Goal: Information Seeking & Learning: Learn about a topic

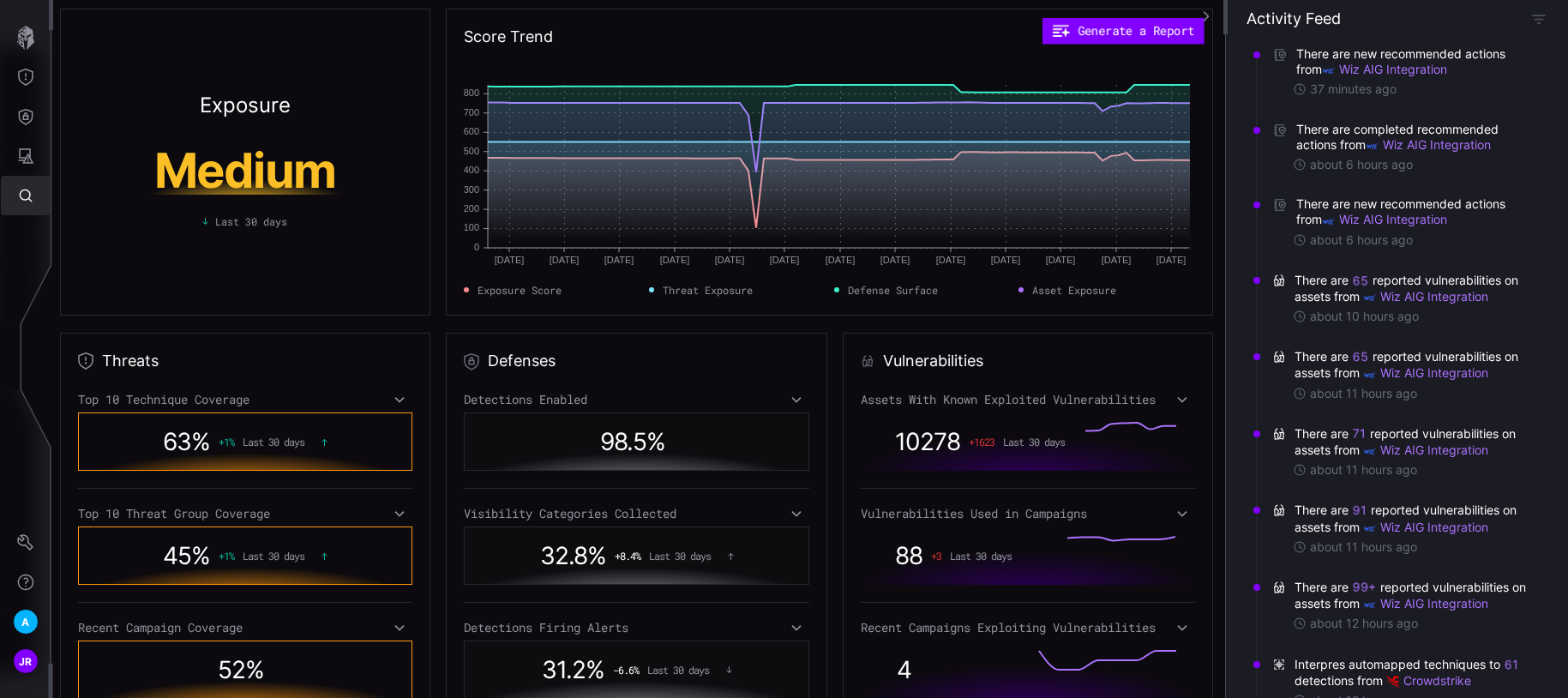
click at [33, 195] on icon "Global Search" at bounding box center [25, 195] width 17 height 17
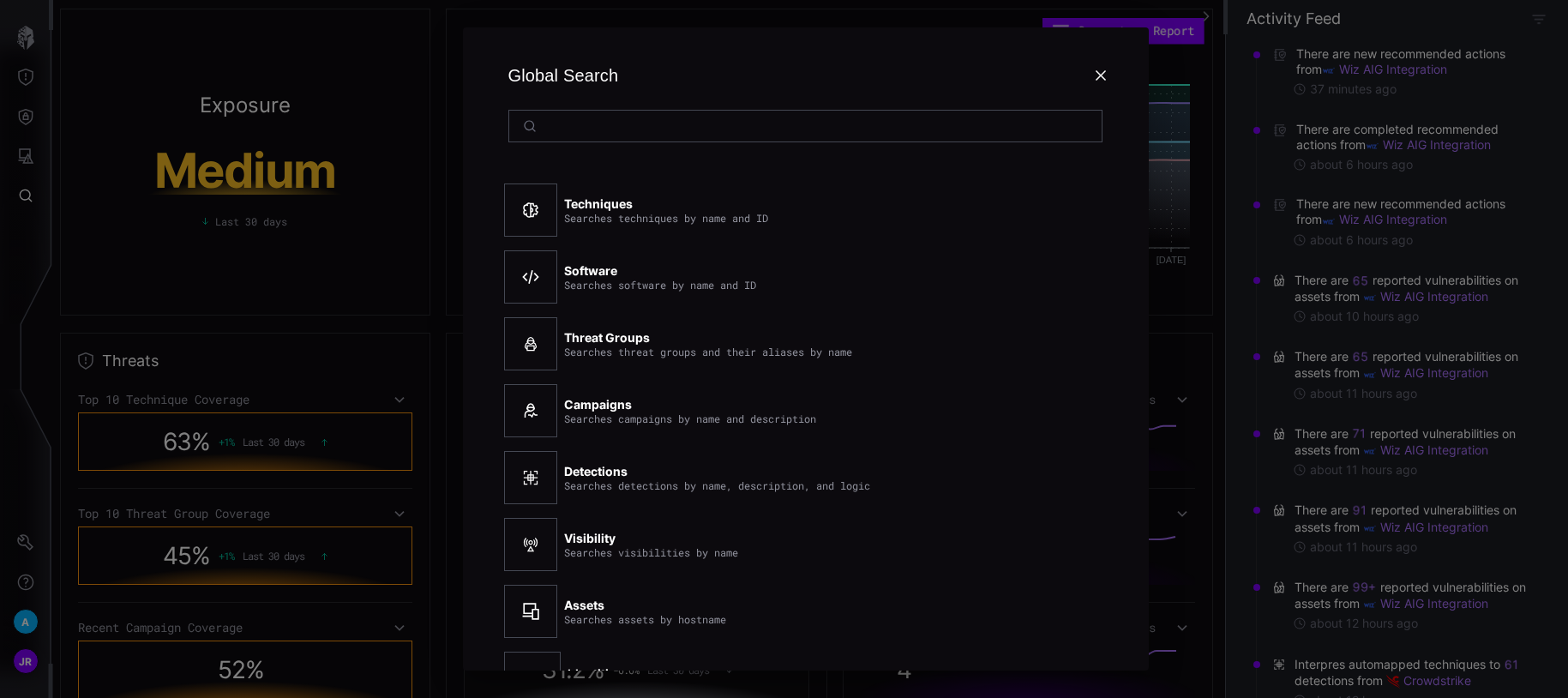
click at [609, 130] on input at bounding box center [806, 127] width 526 height 16
type input "*********"
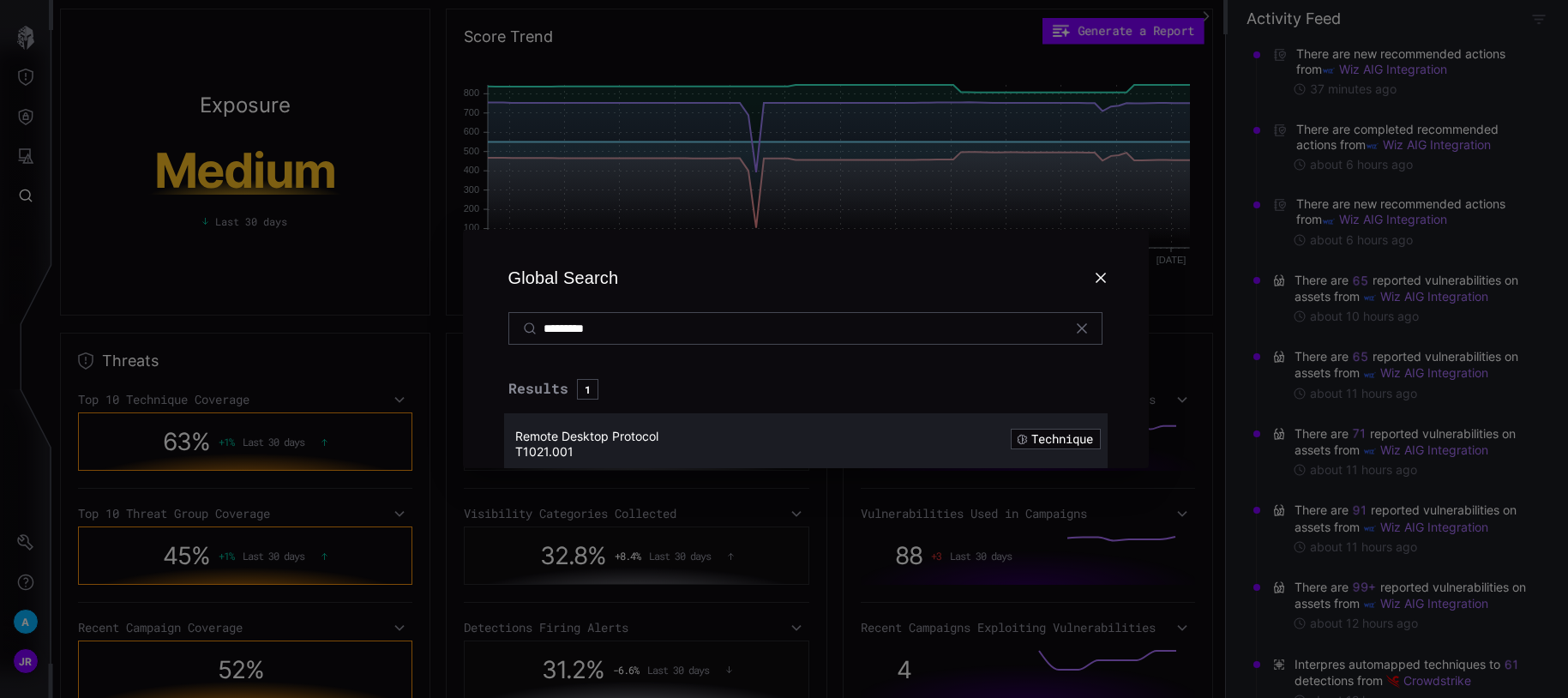
click at [664, 441] on div "Remote Desktop Protocol" at bounding box center [732, 436] width 433 height 16
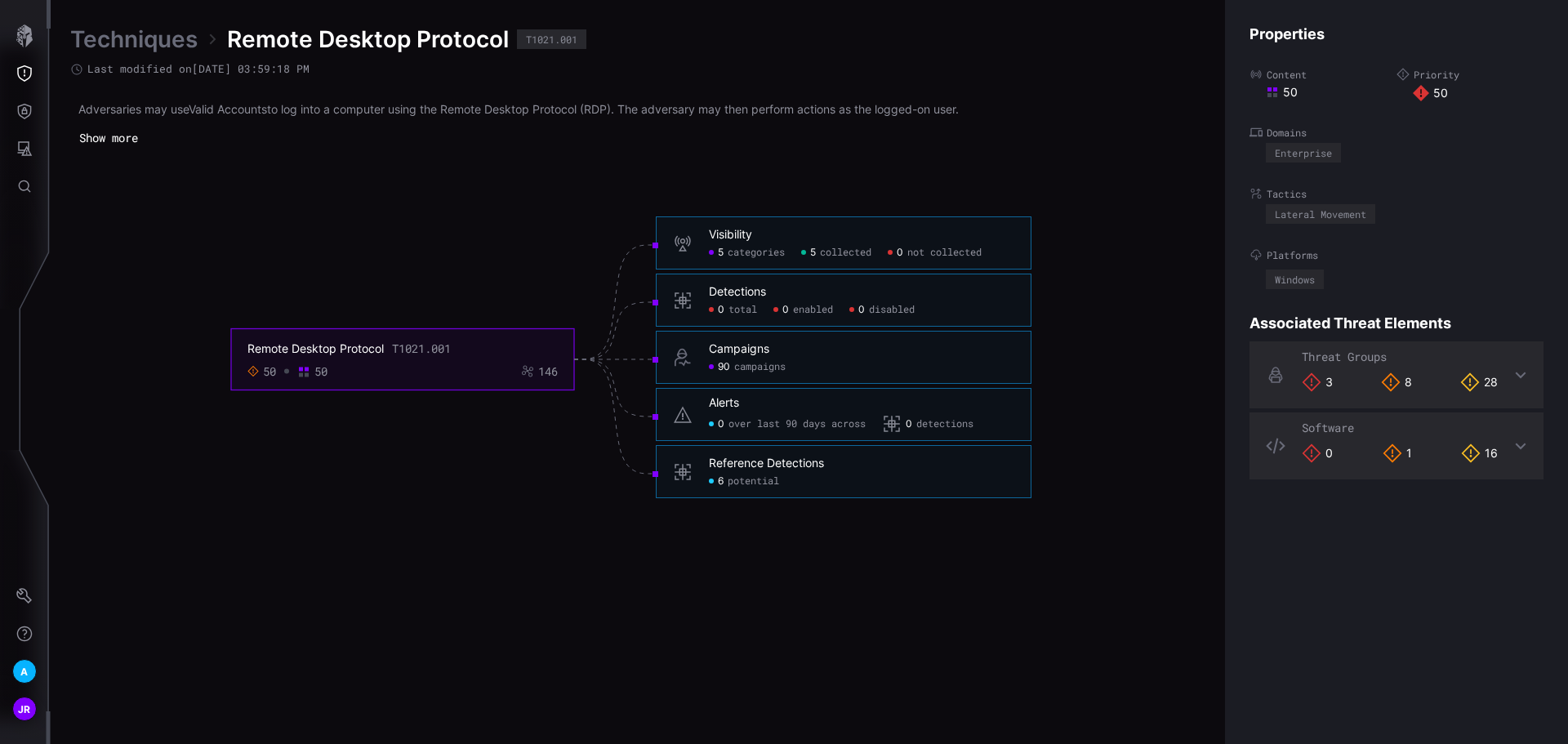
scroll to position [3410, 664]
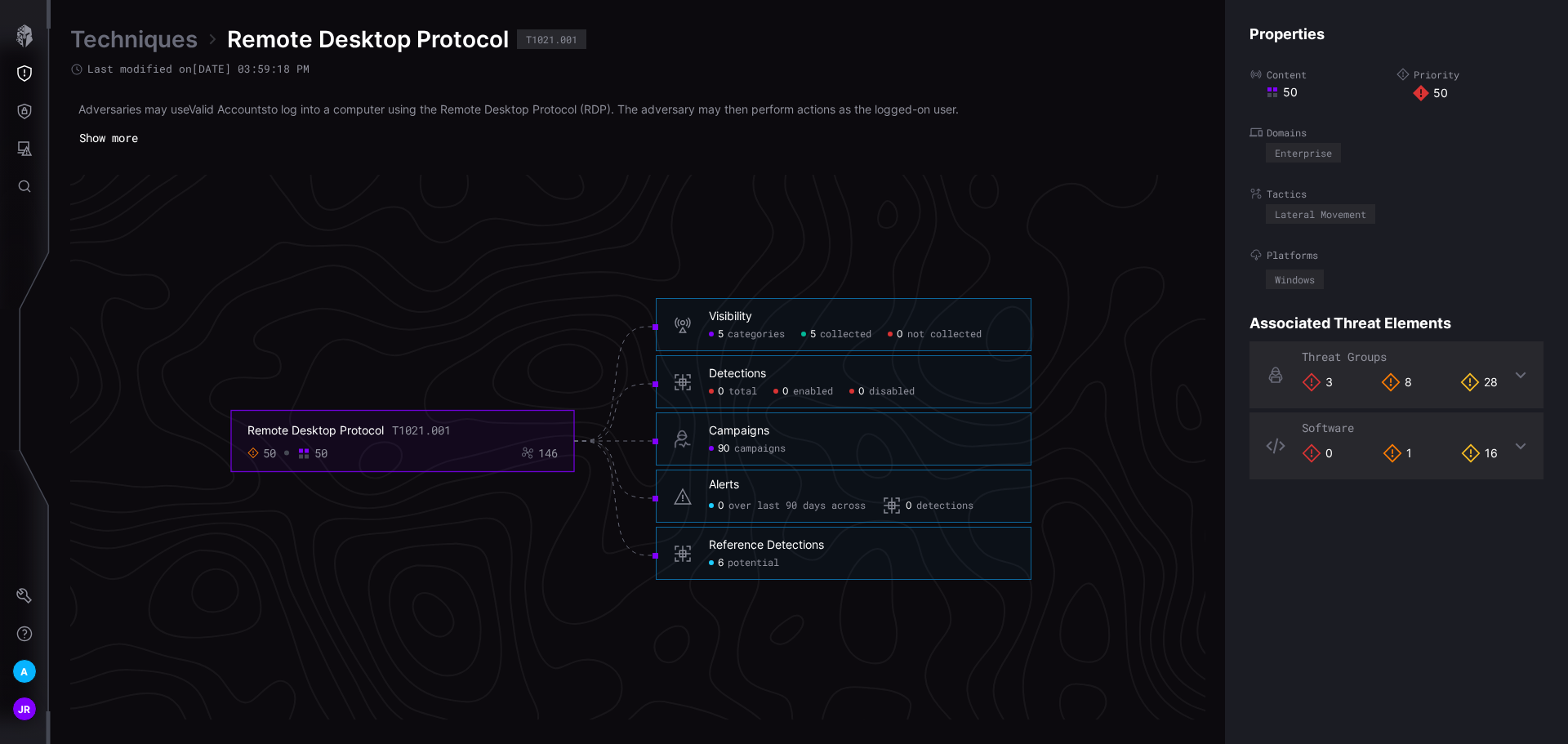
click at [850, 332] on span "collected" at bounding box center [845, 335] width 51 height 13
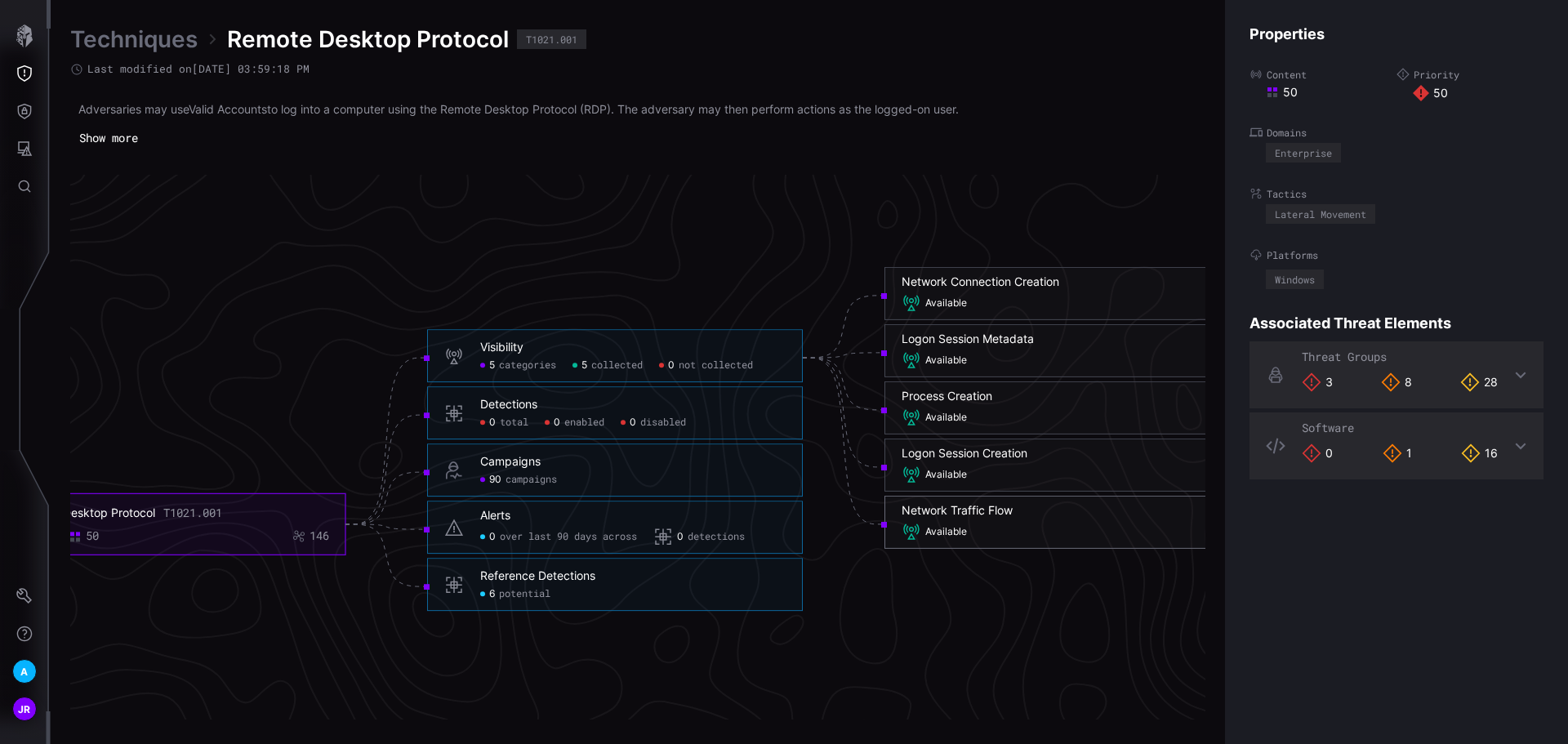
click at [981, 519] on div "Network Traffic Flow Available" at bounding box center [1072, 523] width 342 height 39
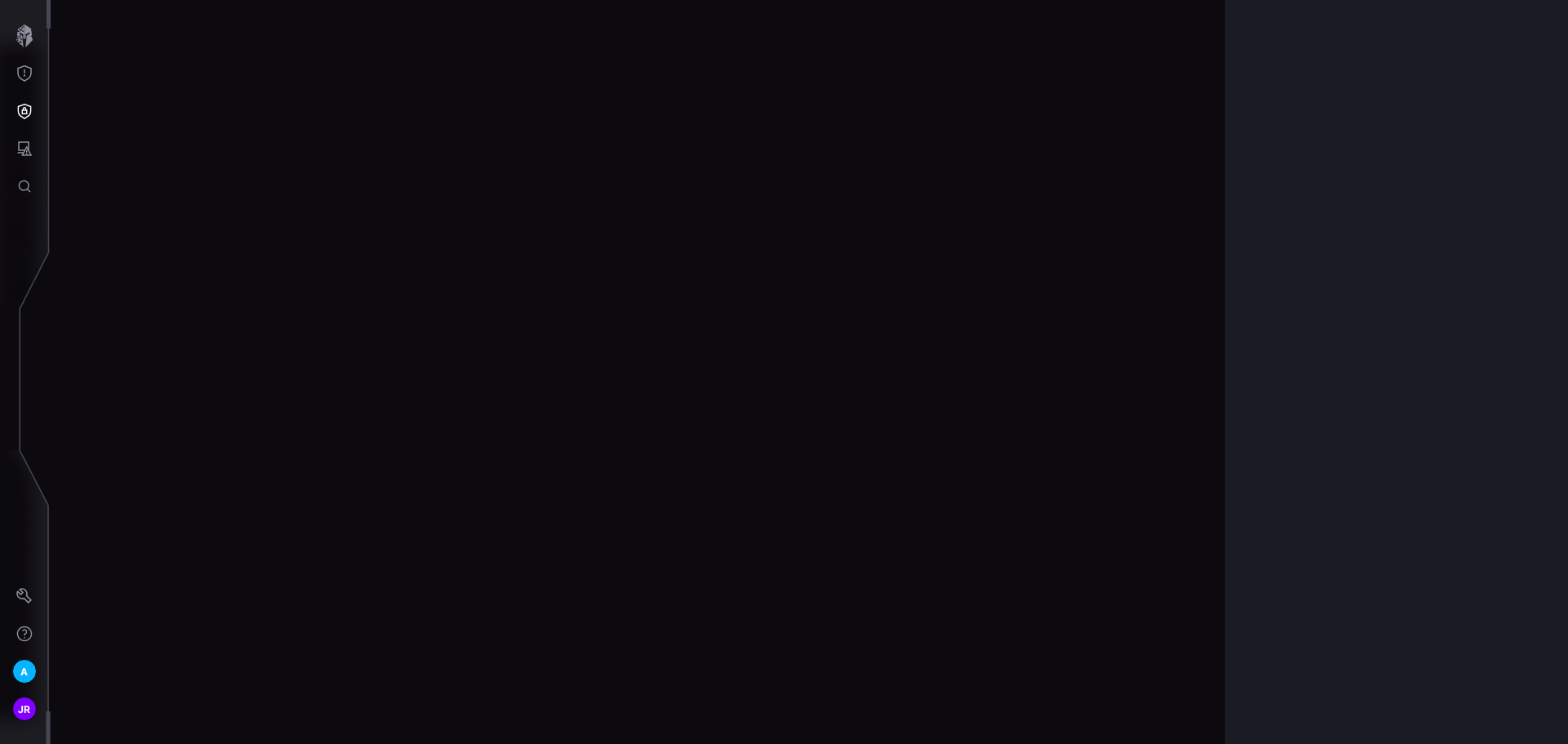
scroll to position [3552, 664]
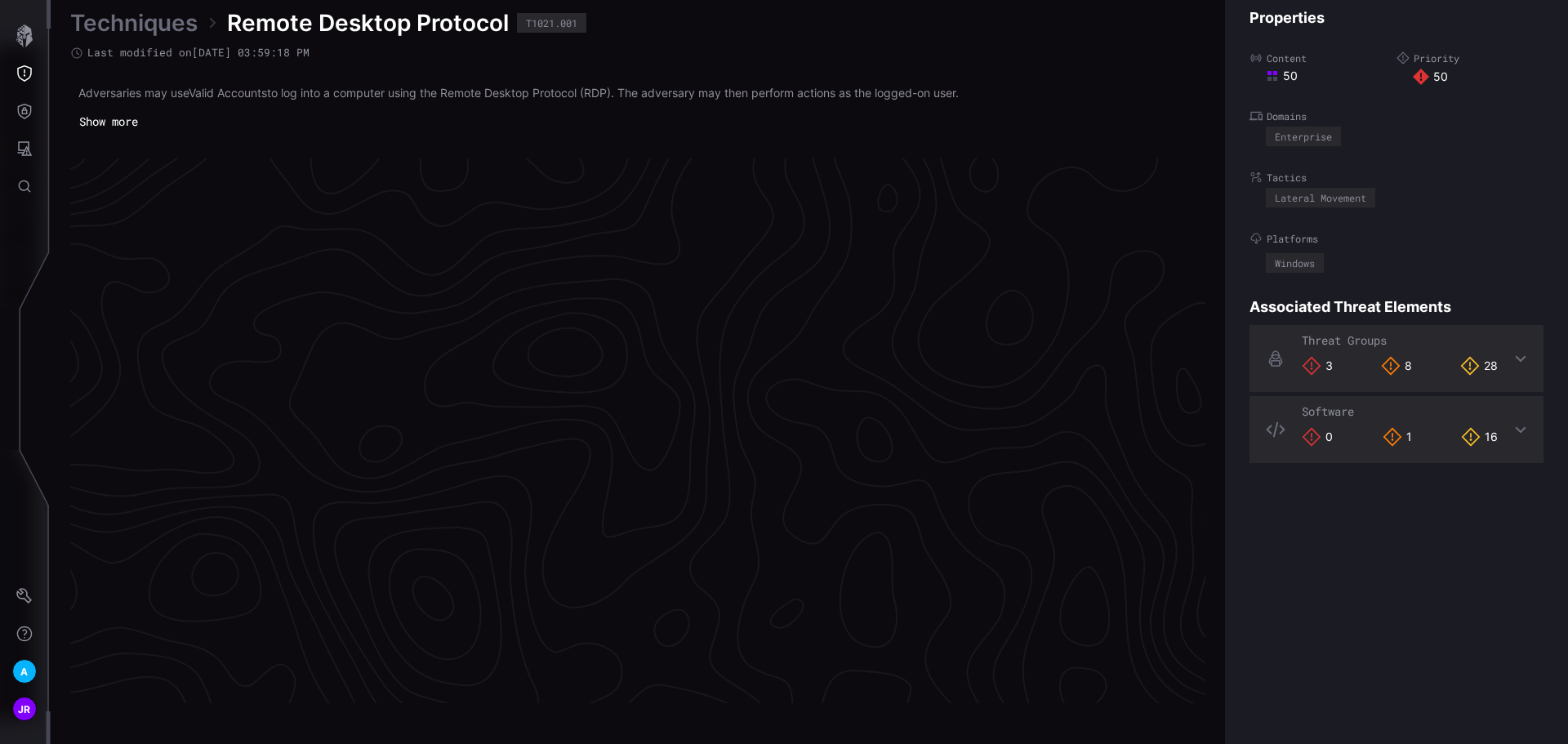
scroll to position [3410, 664]
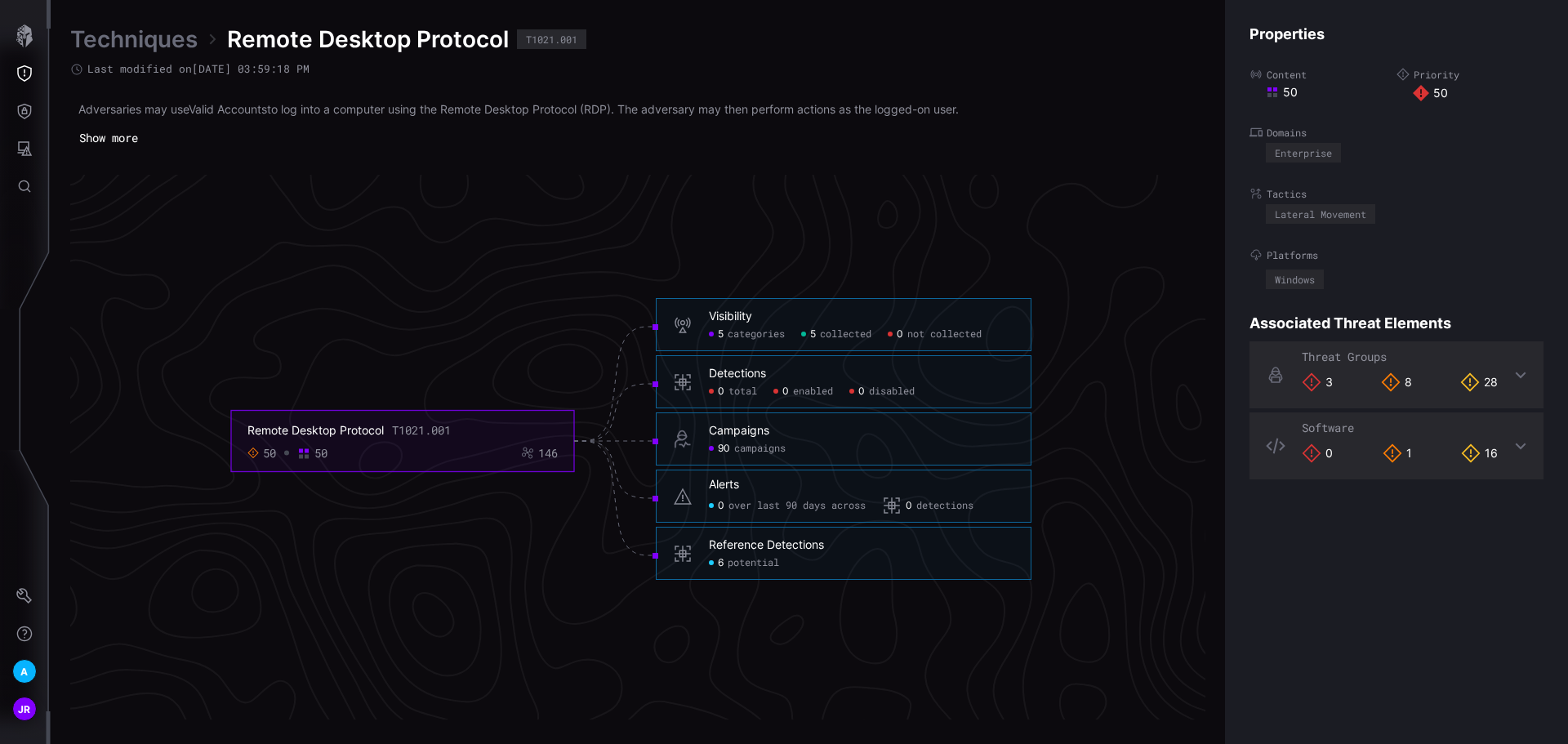
click at [748, 337] on span "categories" at bounding box center [756, 335] width 57 height 13
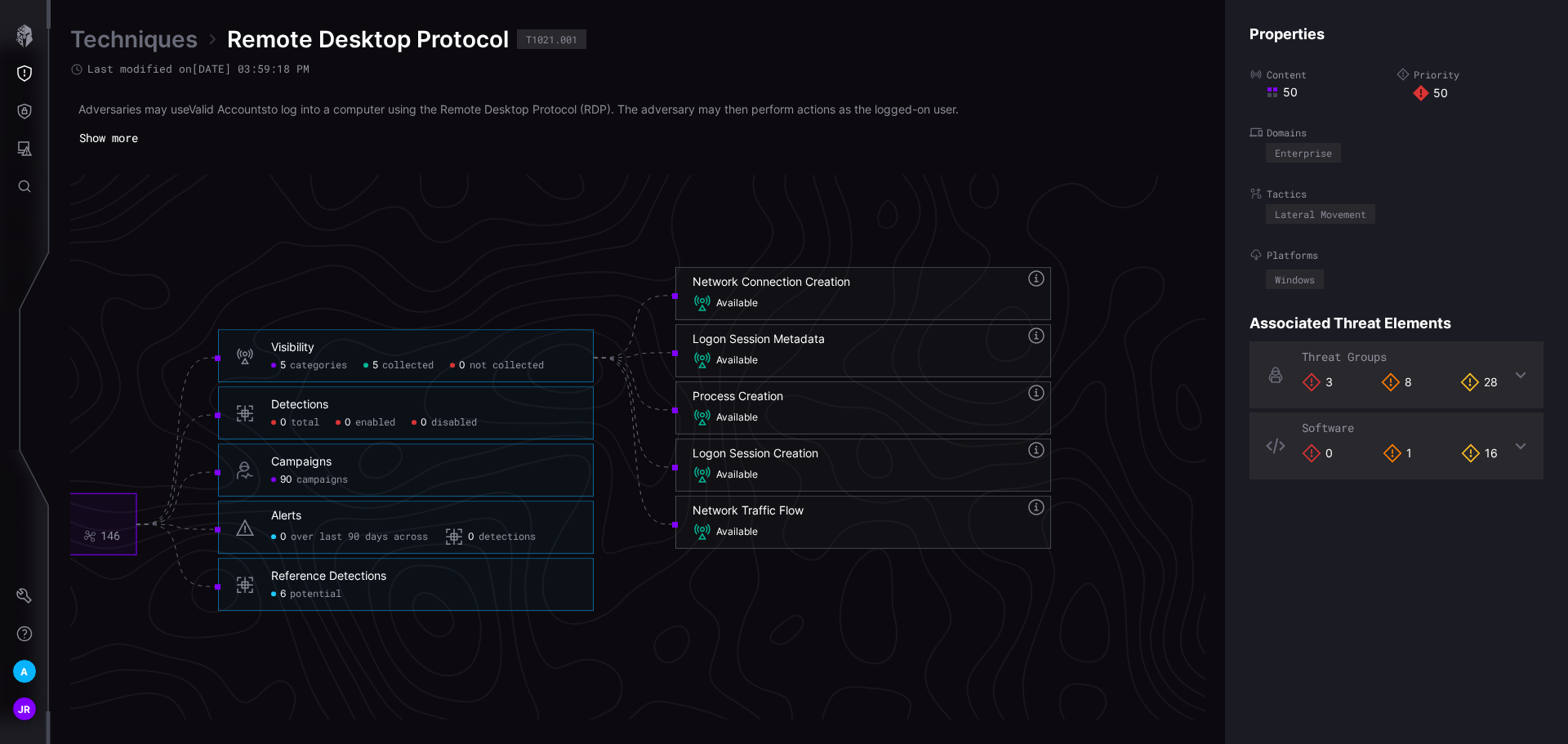
scroll to position [3410, 867]
click at [1044, 387] on icon at bounding box center [1041, 392] width 19 height 19
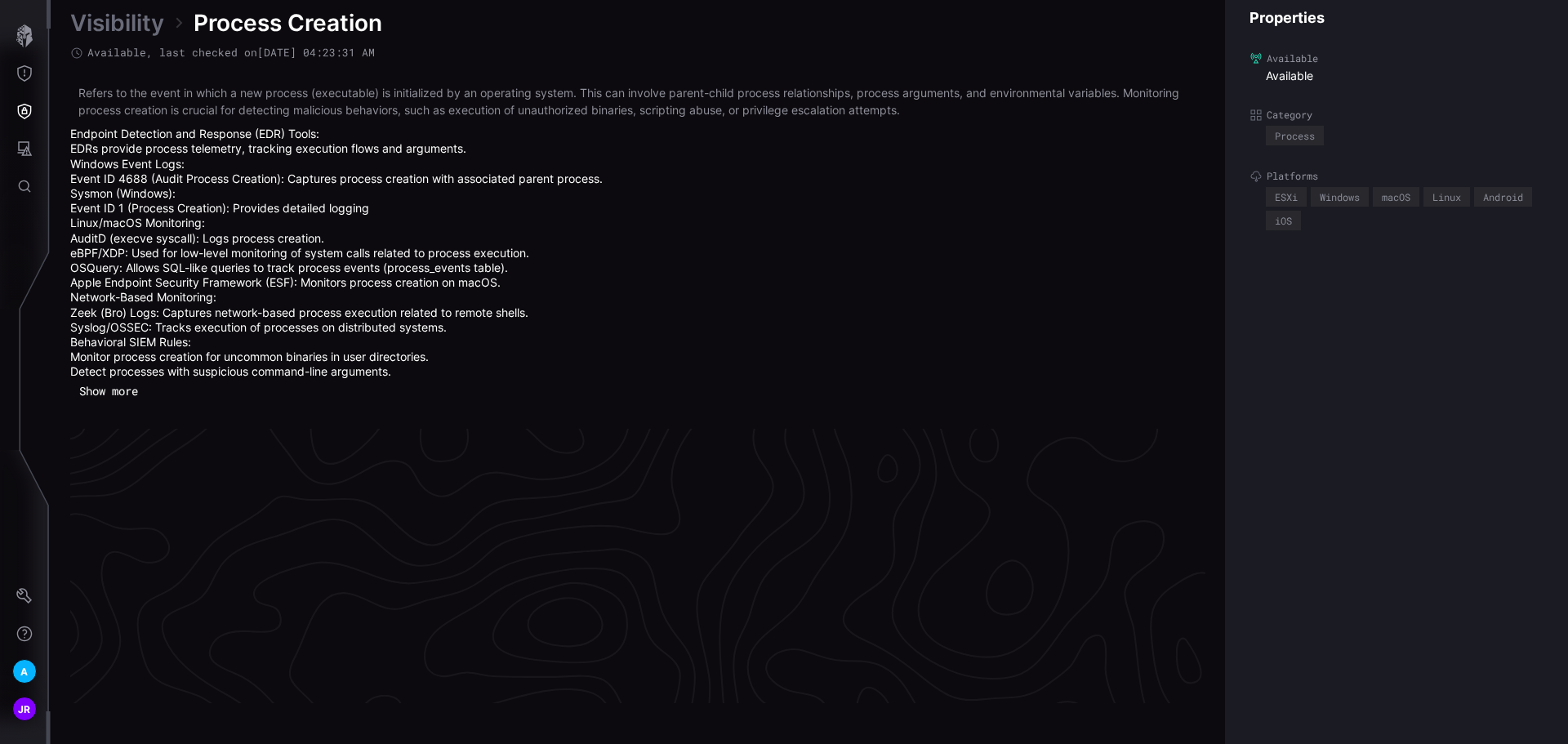
scroll to position [3544, 664]
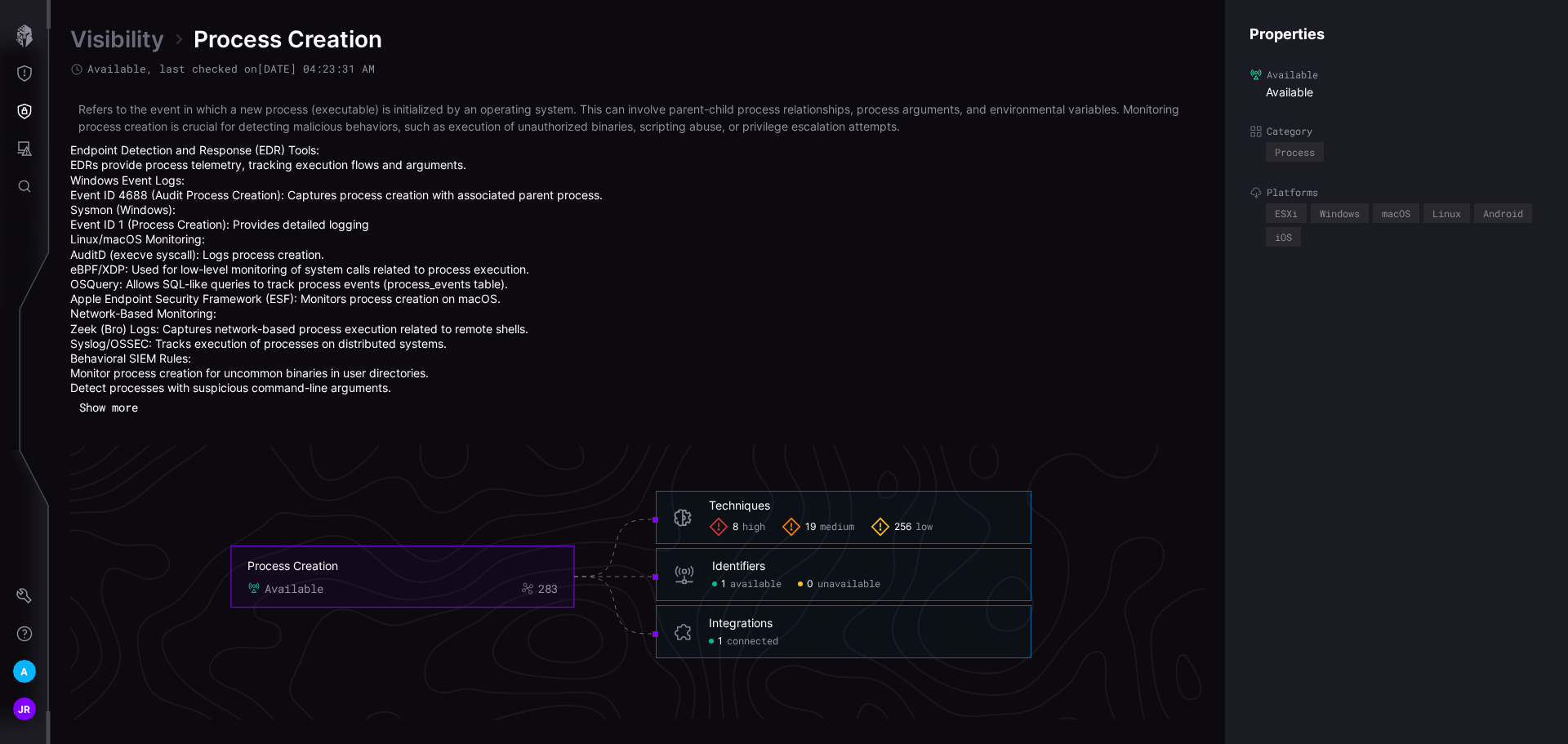
click at [127, 416] on button "Show more" at bounding box center [109, 407] width 77 height 24
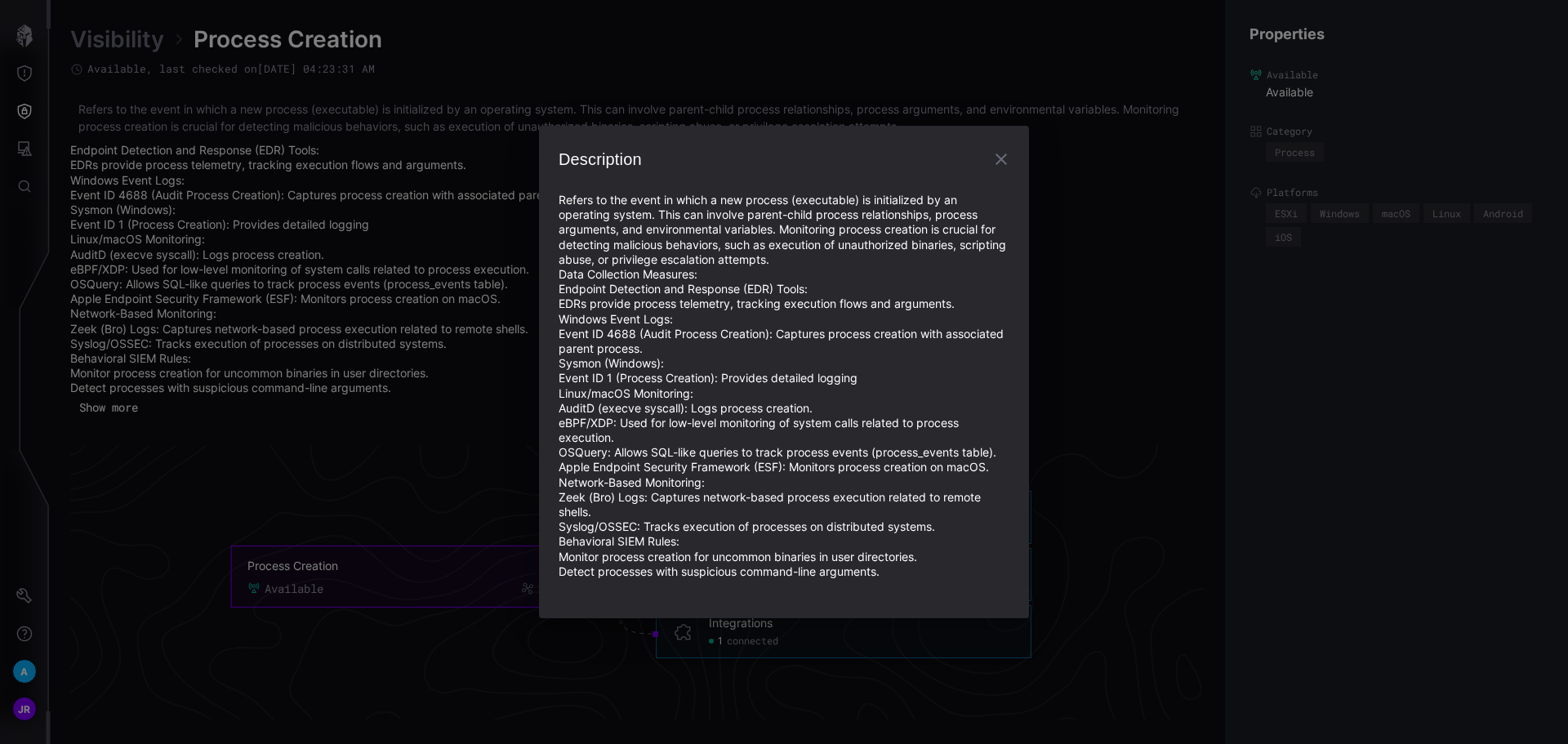
click at [1000, 152] on icon "button" at bounding box center [1001, 158] width 19 height 19
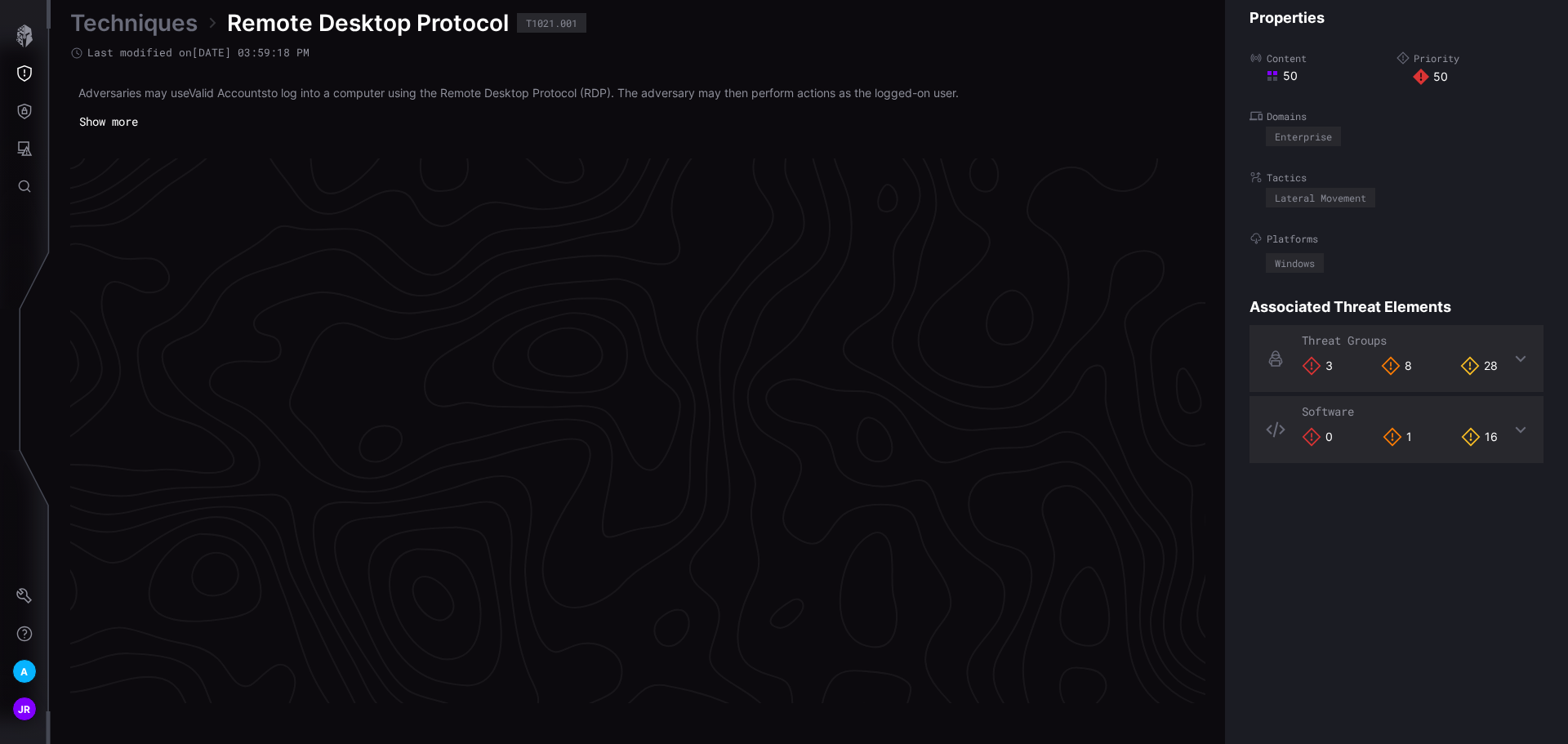
scroll to position [3410, 664]
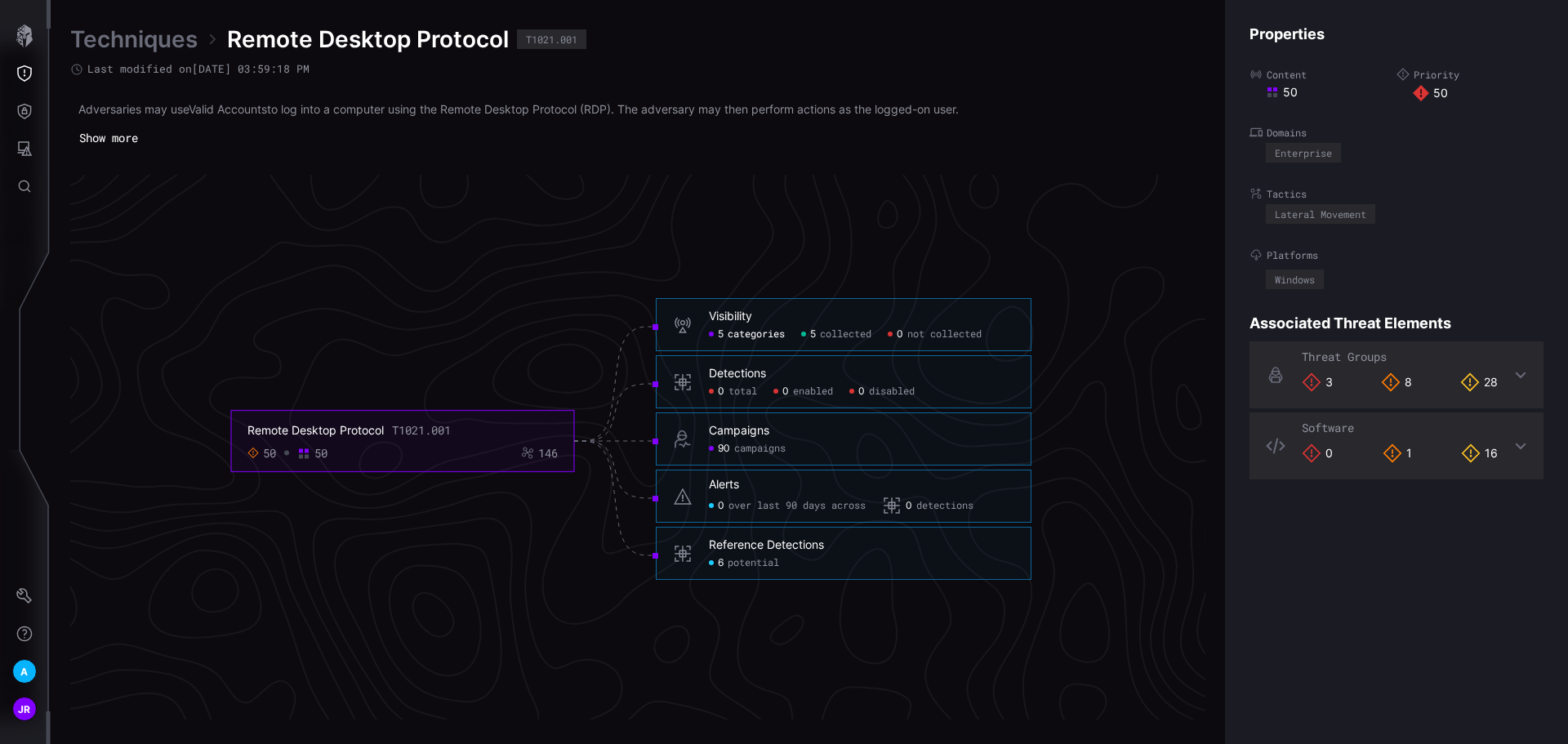
click at [772, 335] on span "categories" at bounding box center [756, 335] width 57 height 13
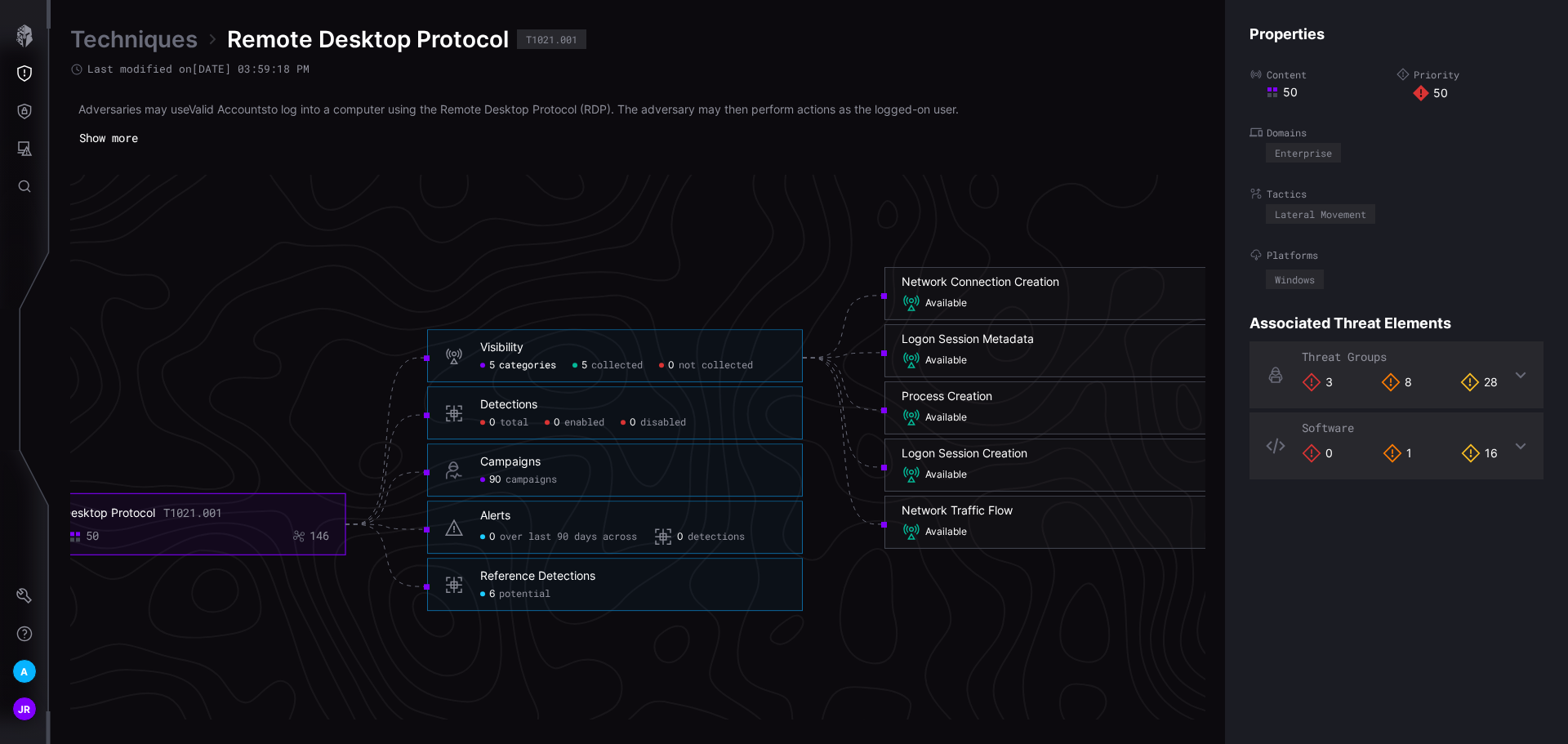
click at [539, 591] on span "potential" at bounding box center [524, 595] width 51 height 13
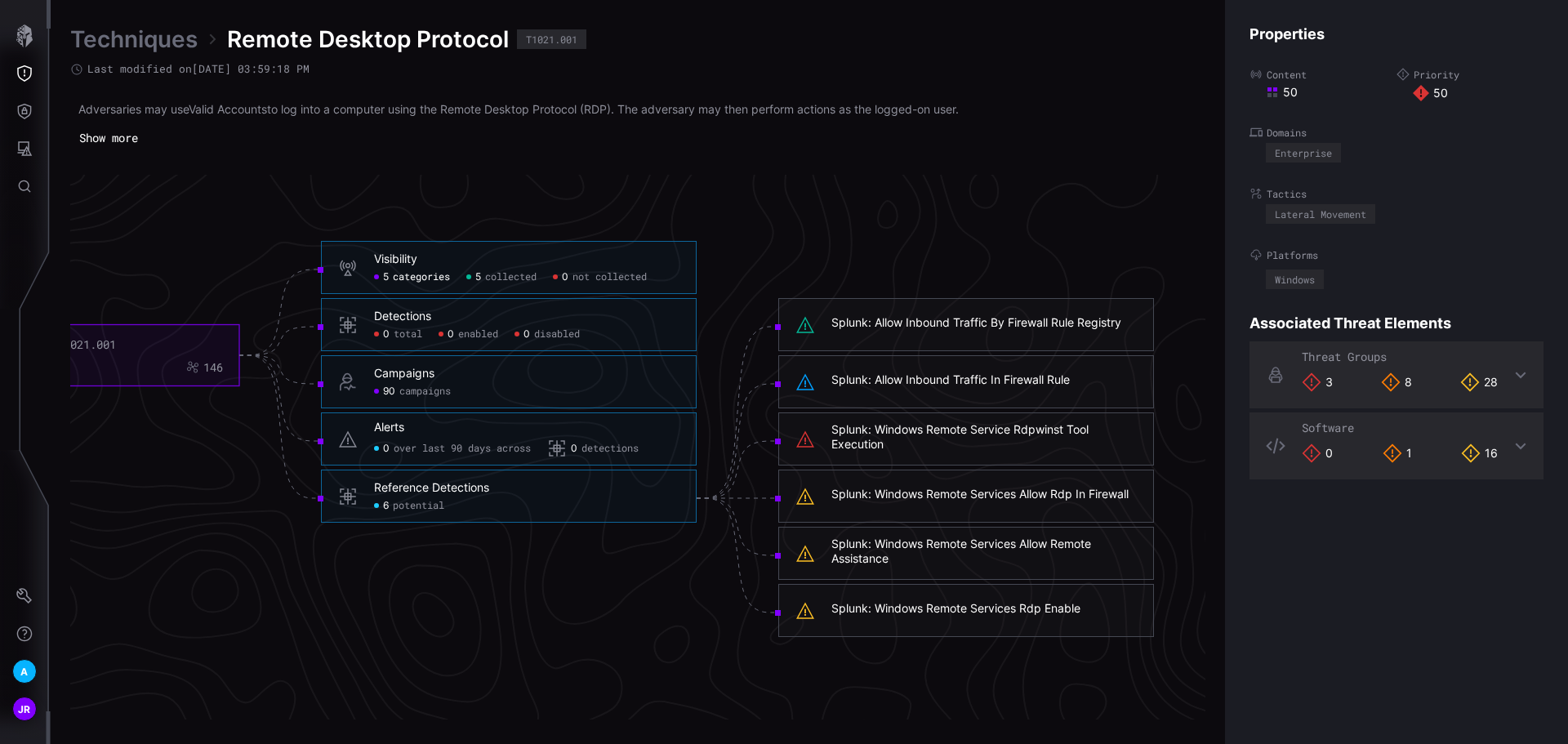
scroll to position [3410, 794]
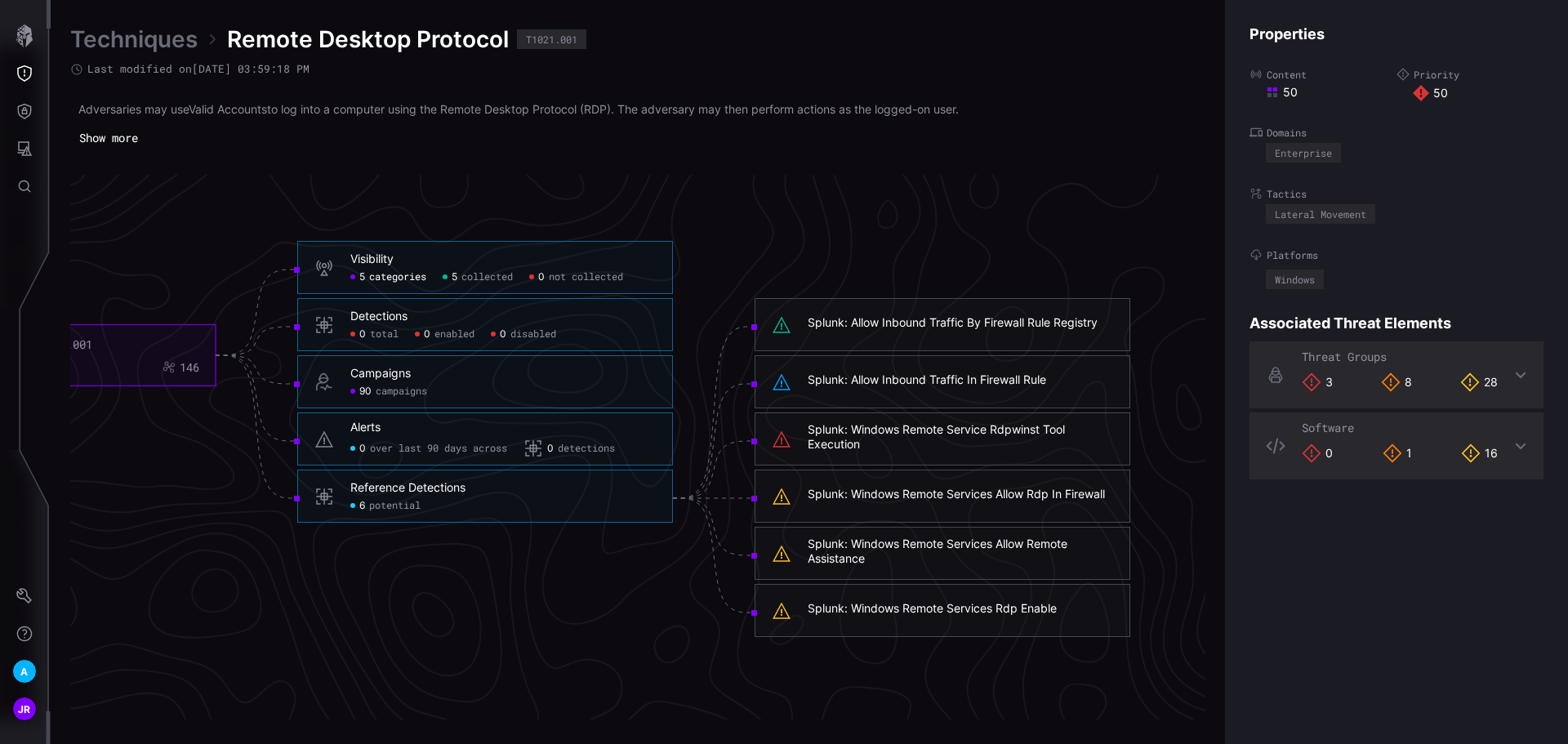
click at [877, 328] on div "Splunk: Allow Inbound Traffic By Firewall Rule Registry" at bounding box center [952, 323] width 290 height 15
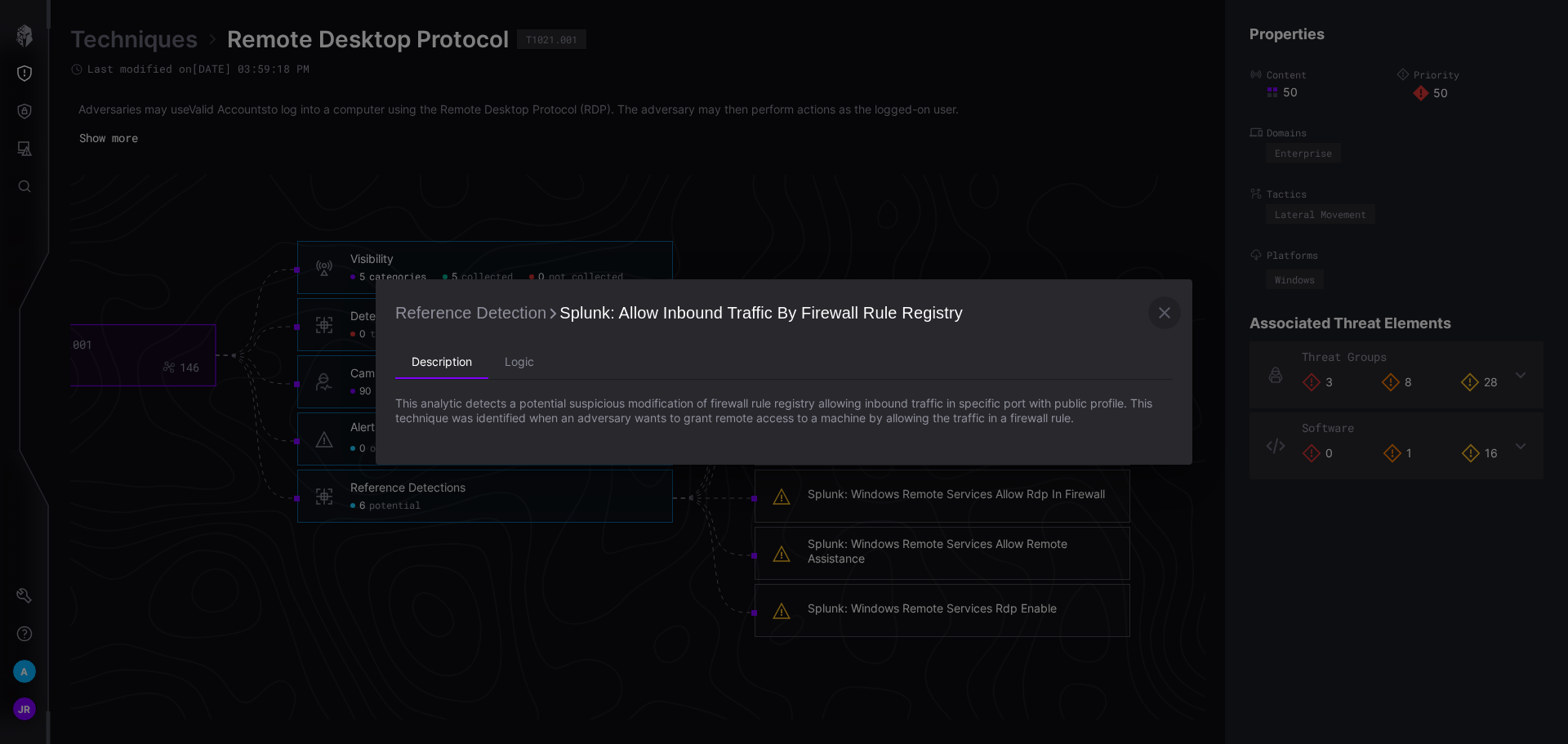
click at [1159, 314] on icon "button" at bounding box center [1164, 313] width 19 height 19
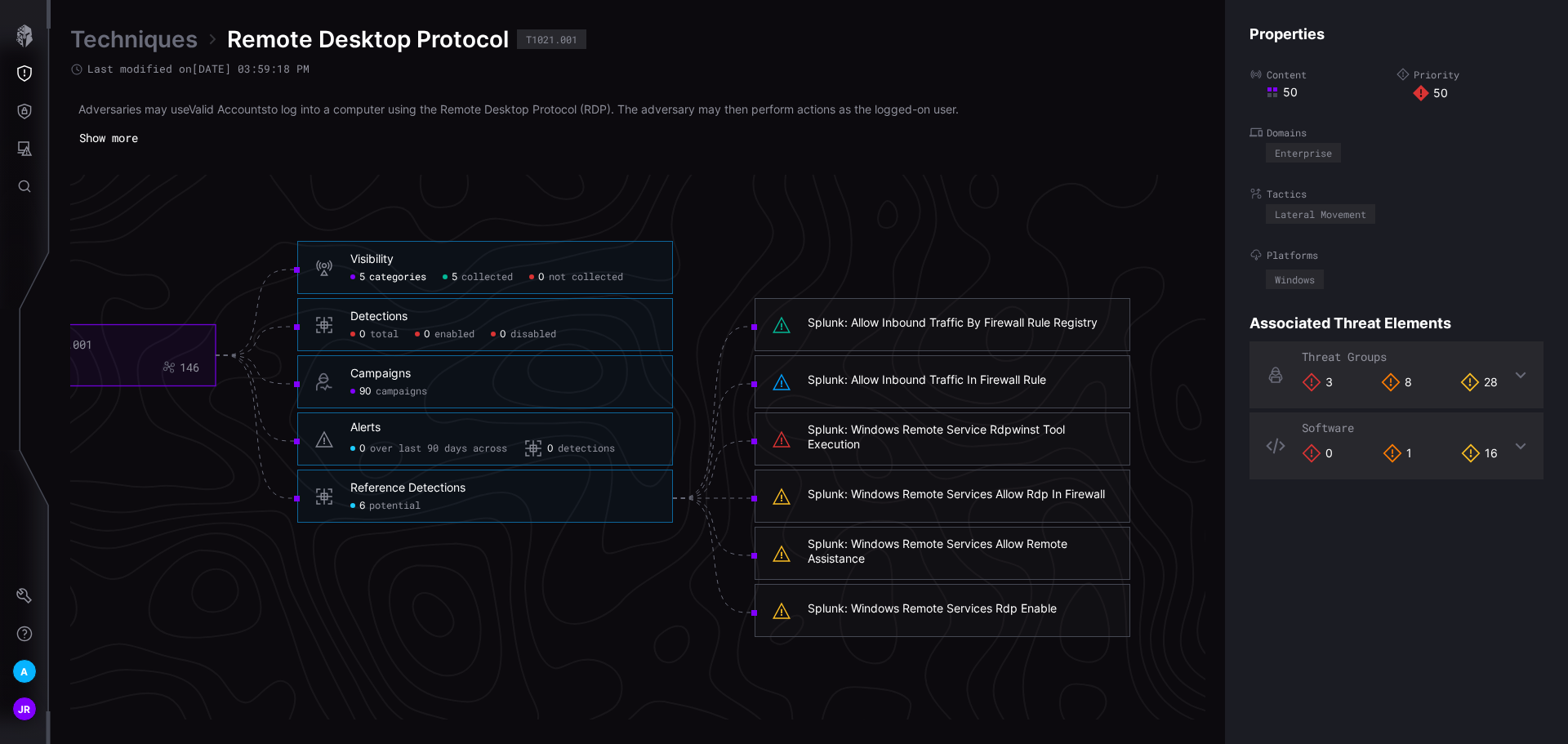
click at [1084, 327] on div "Splunk: Allow Inbound Traffic By Firewall Rule Registry" at bounding box center [952, 323] width 290 height 15
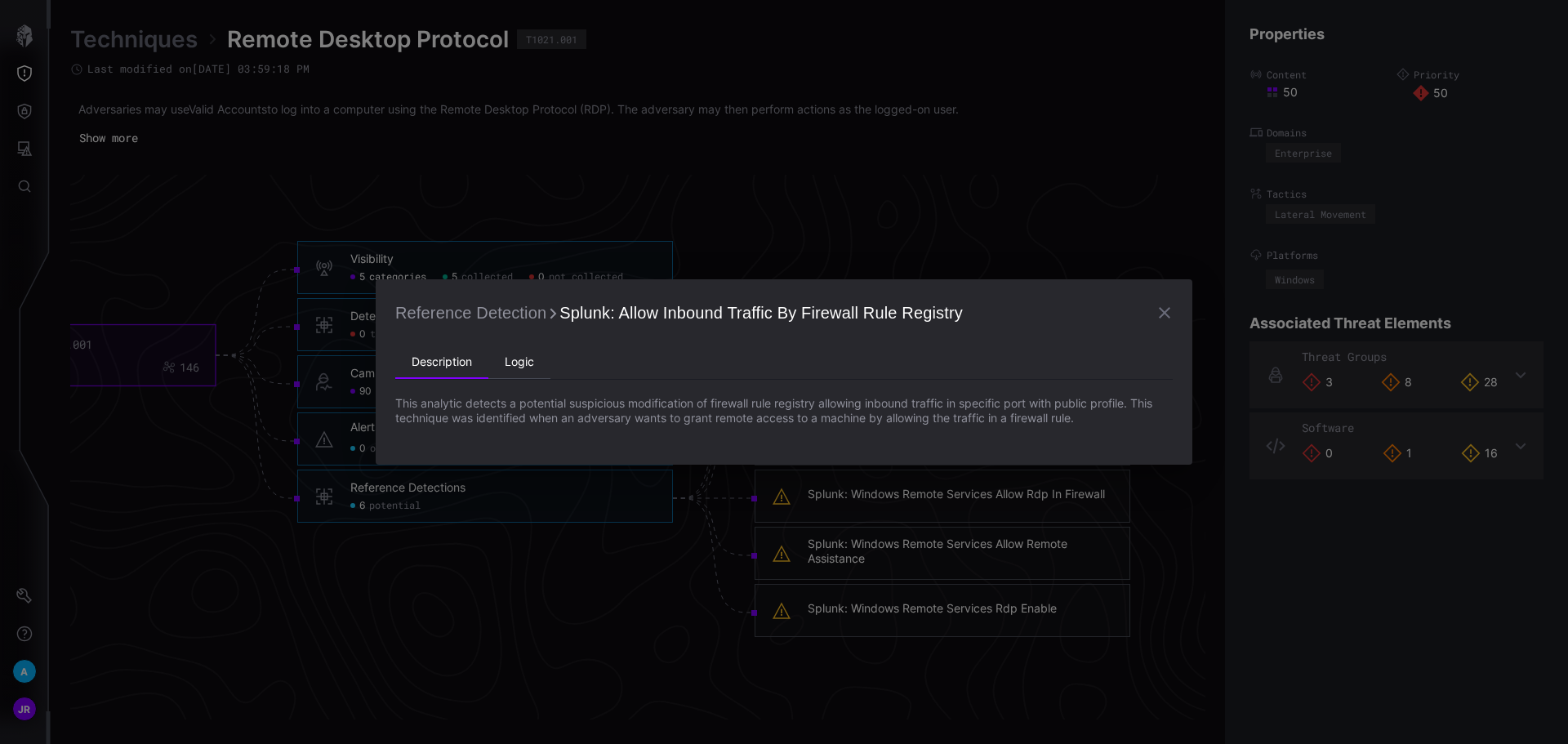
click at [519, 369] on li "Logic" at bounding box center [519, 362] width 62 height 33
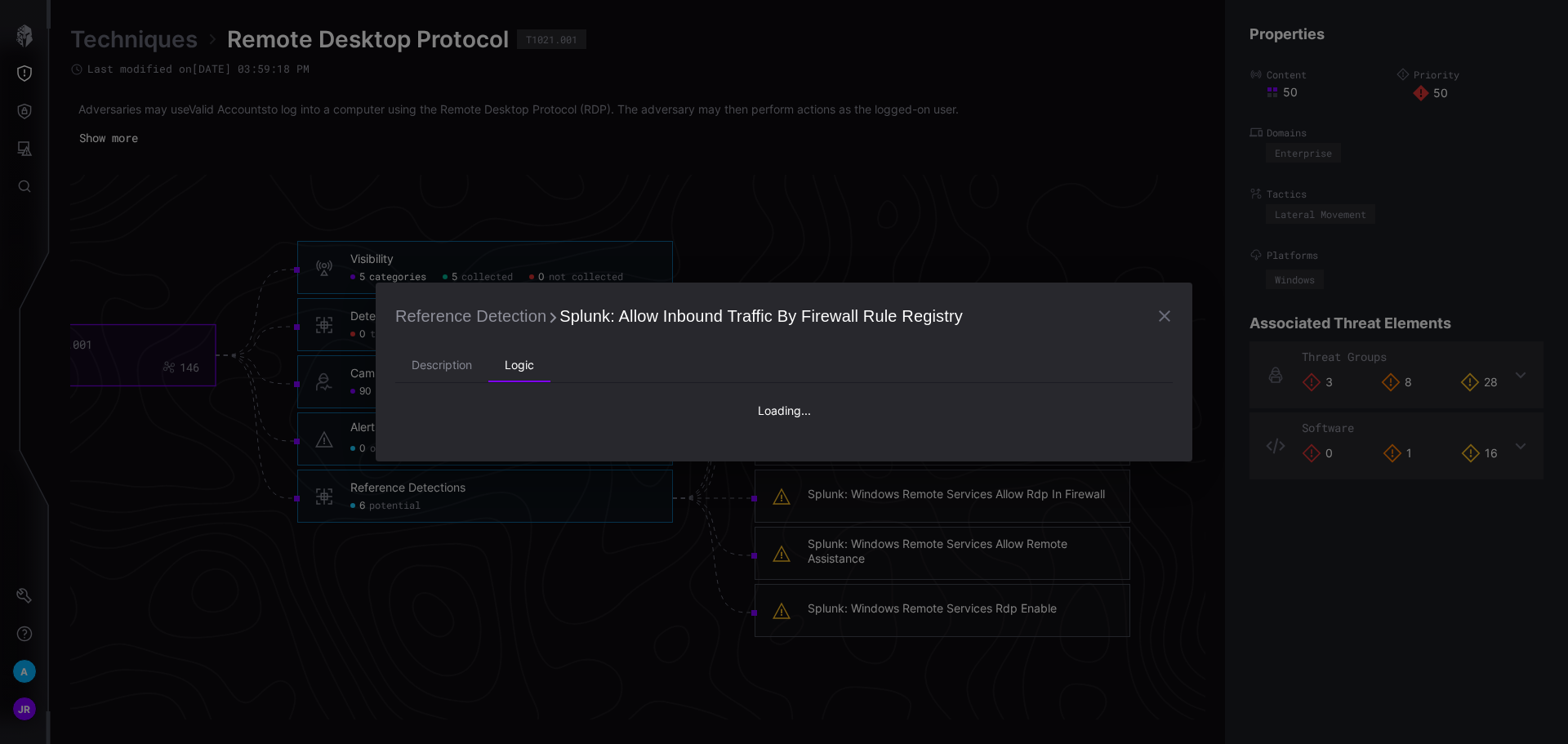
type textarea "**********"
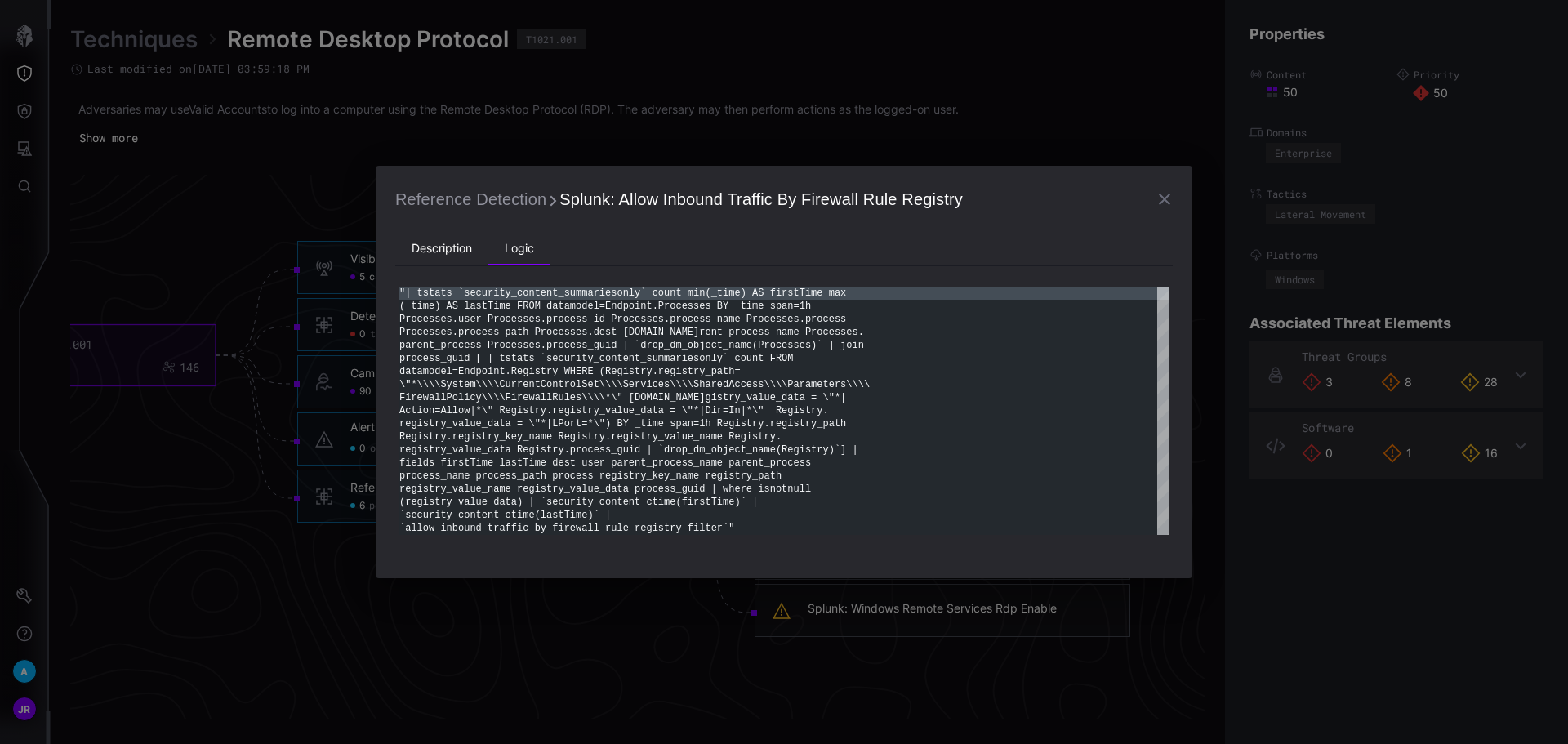
click at [437, 247] on li "Description" at bounding box center [441, 249] width 93 height 33
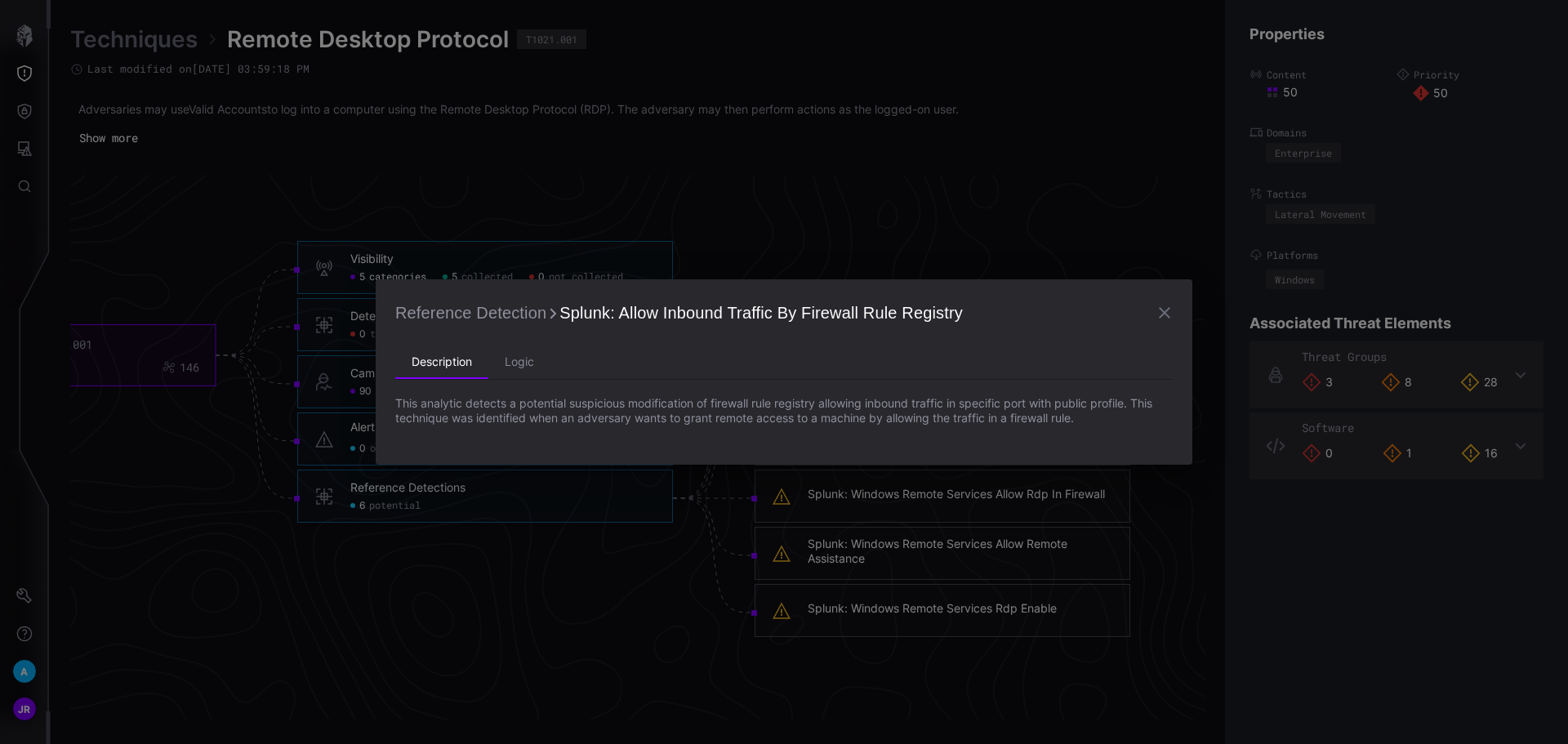
click at [1167, 310] on icon "button" at bounding box center [1164, 313] width 12 height 12
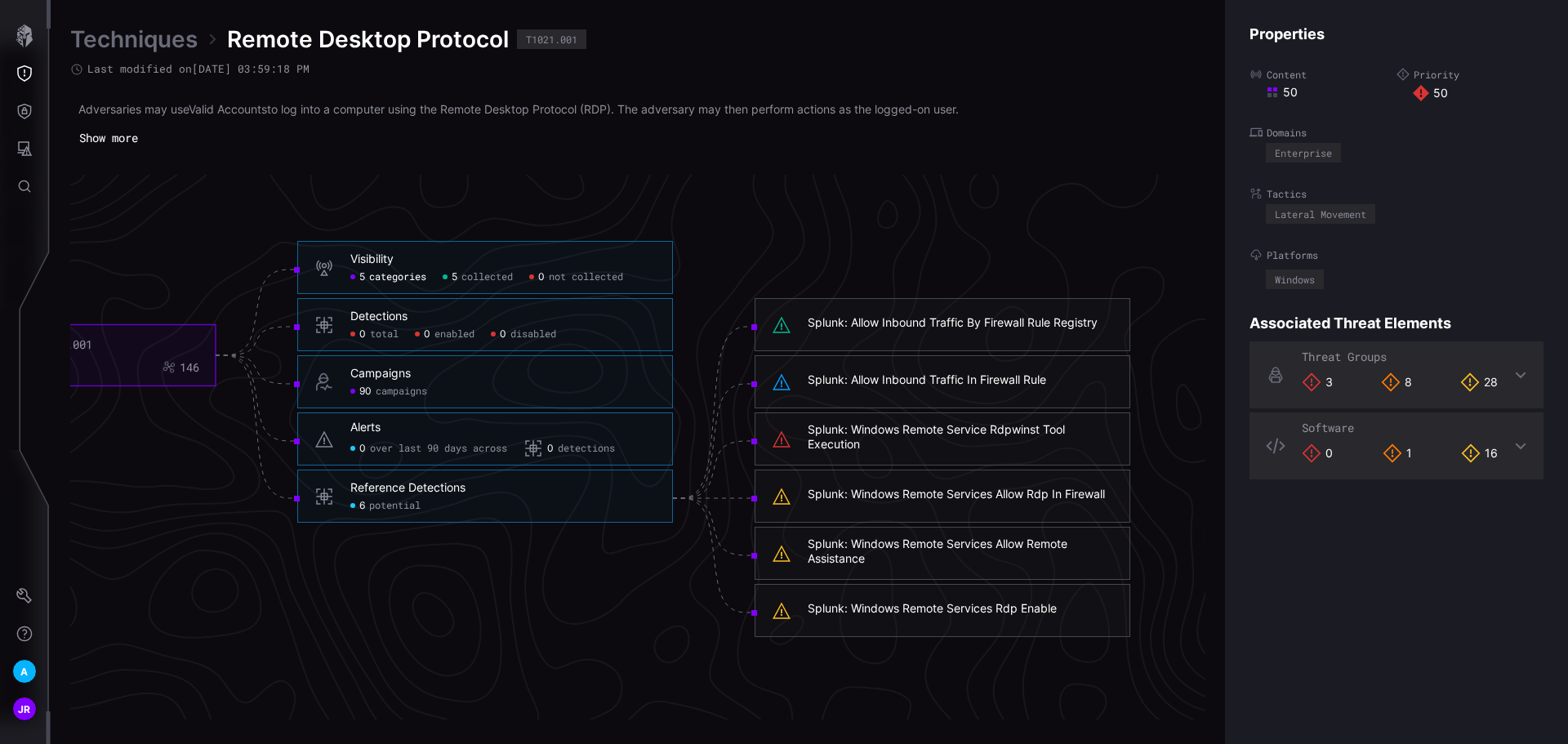
click at [398, 276] on span "categories" at bounding box center [398, 278] width 57 height 13
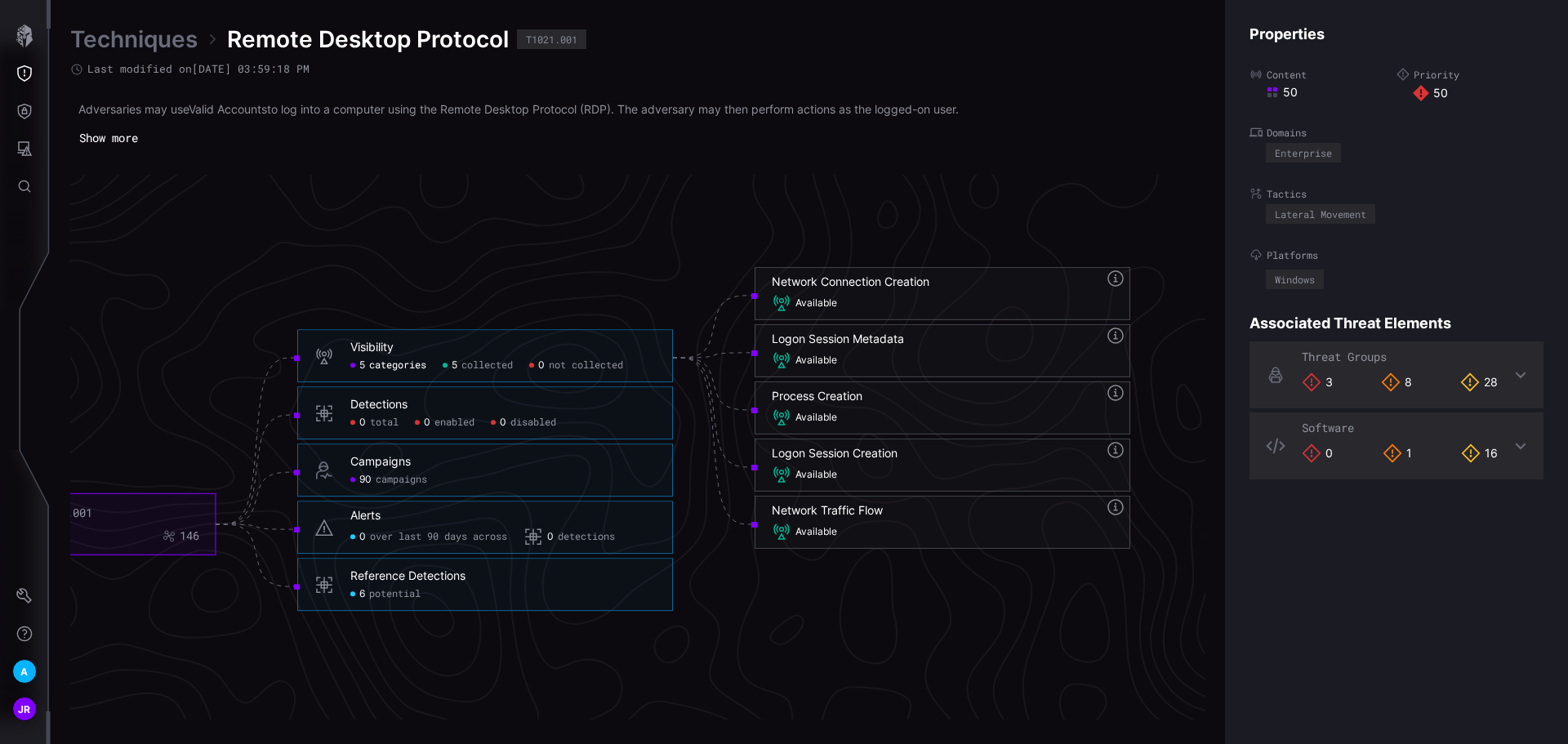
scroll to position [3410, 812]
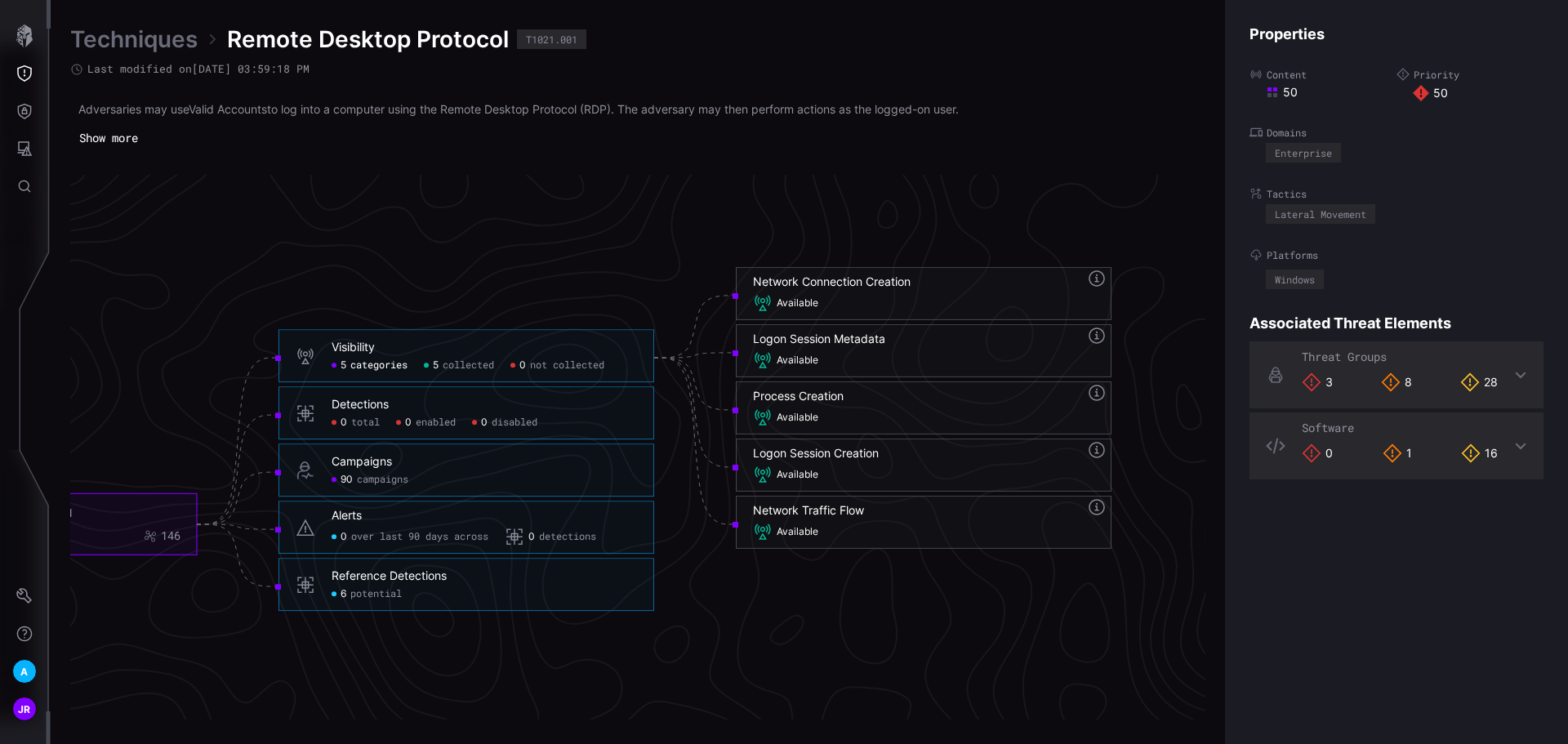
click at [803, 298] on span "Available" at bounding box center [797, 304] width 42 height 13
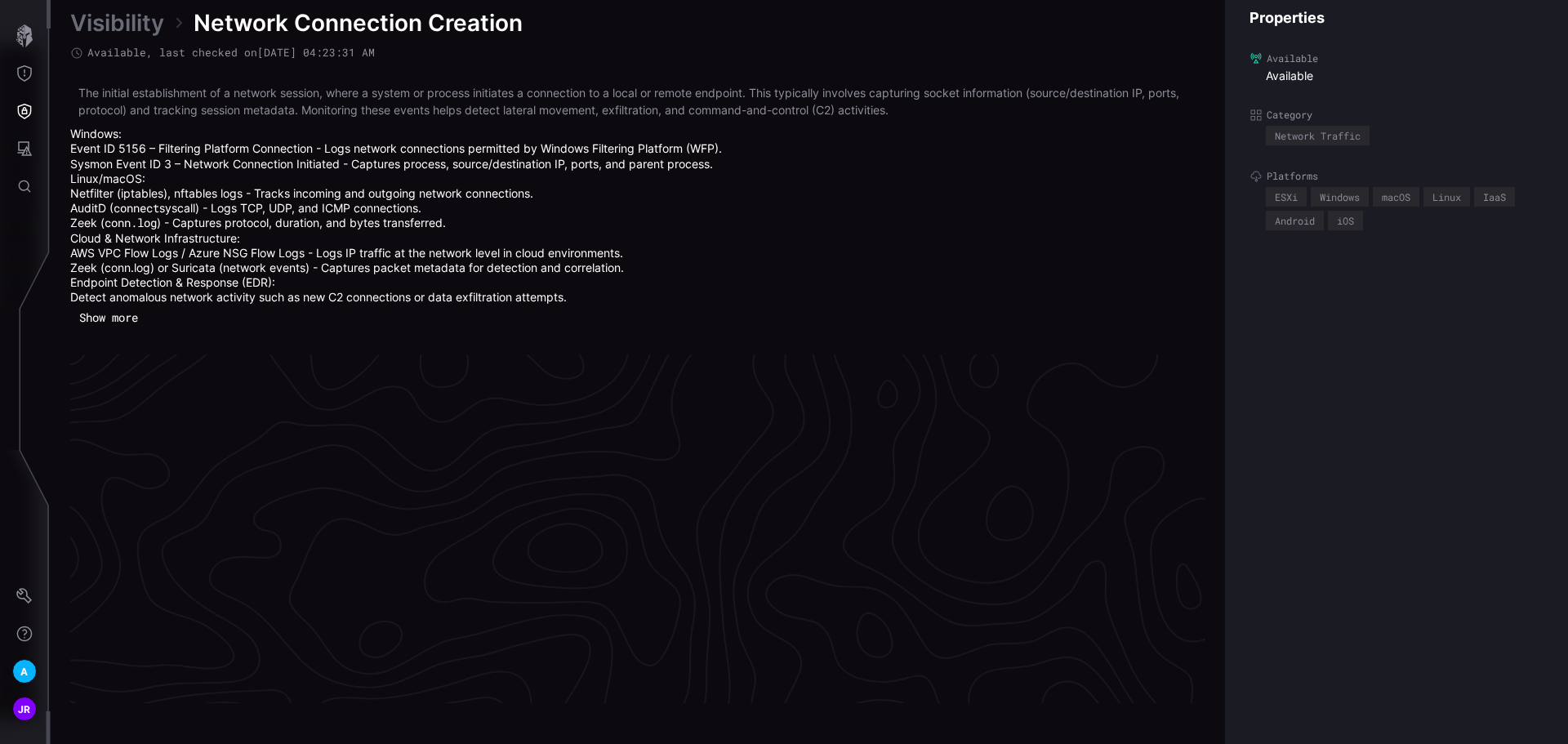
scroll to position [3508, 664]
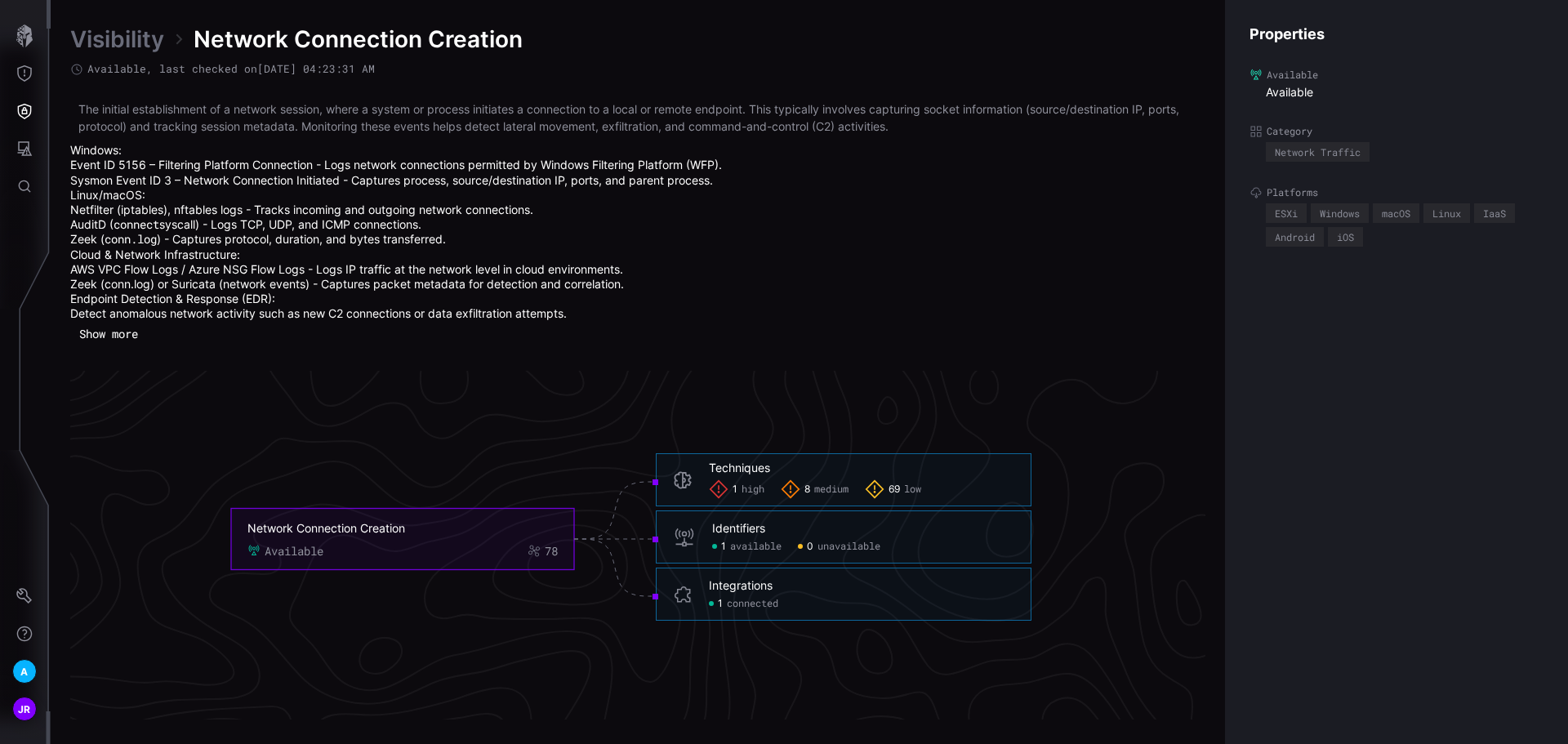
click at [740, 554] on div "Identifiers 1 available 0 unavailable" at bounding box center [843, 536] width 375 height 53
click at [745, 547] on span "available" at bounding box center [756, 546] width 51 height 13
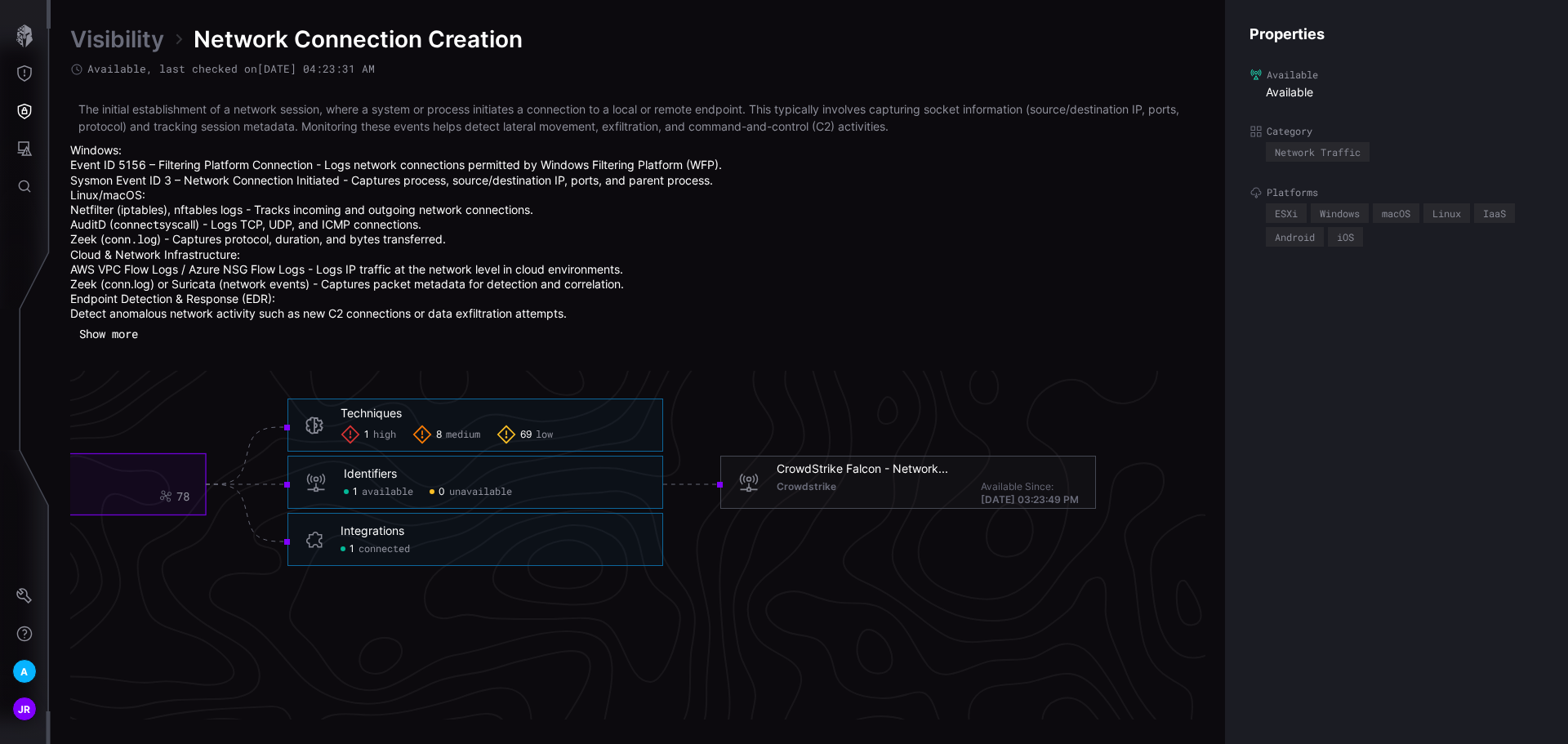
scroll to position [3589, 816]
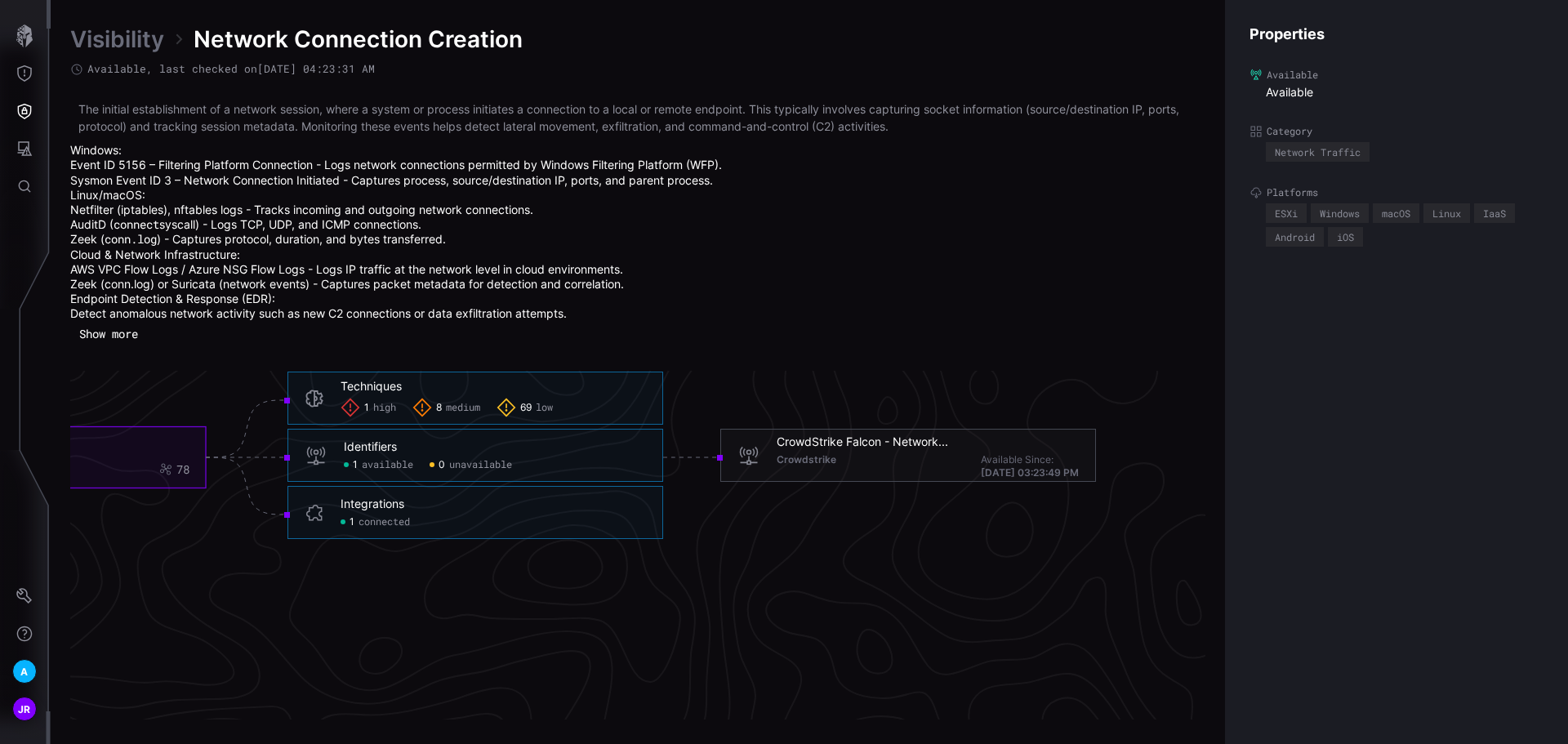
click at [119, 340] on button "Show more" at bounding box center [109, 333] width 77 height 24
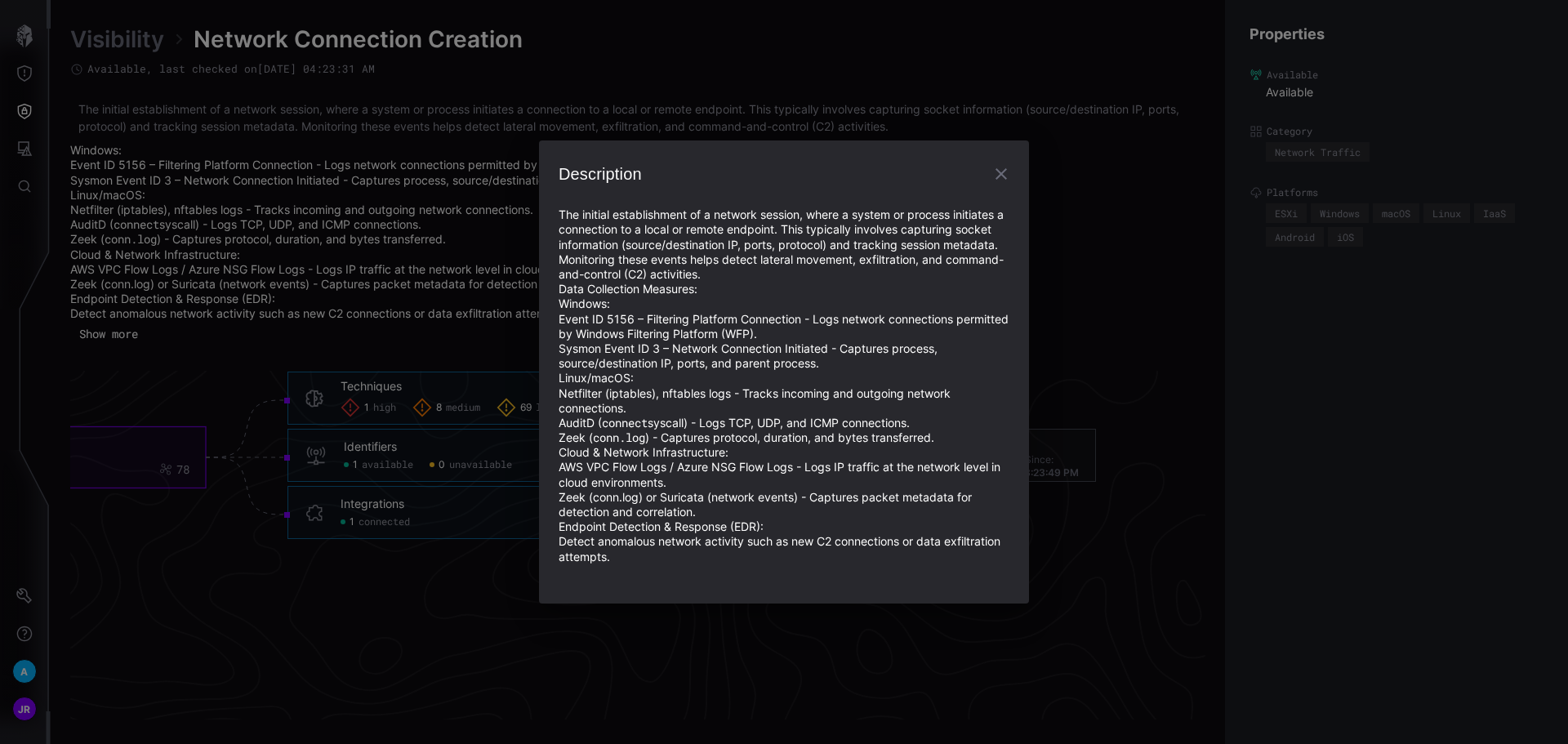
click at [1004, 179] on icon "button" at bounding box center [1001, 173] width 19 height 19
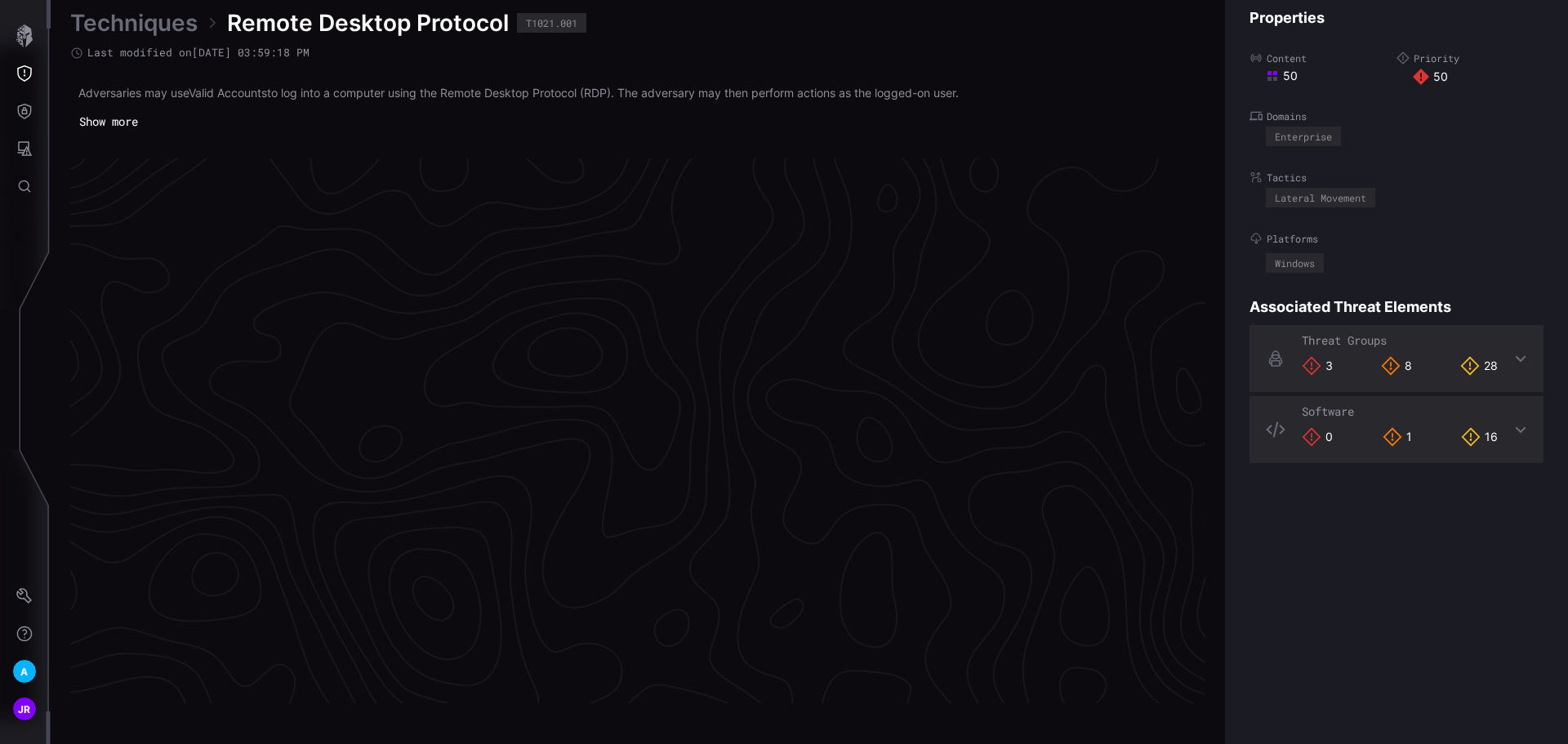
scroll to position [3410, 664]
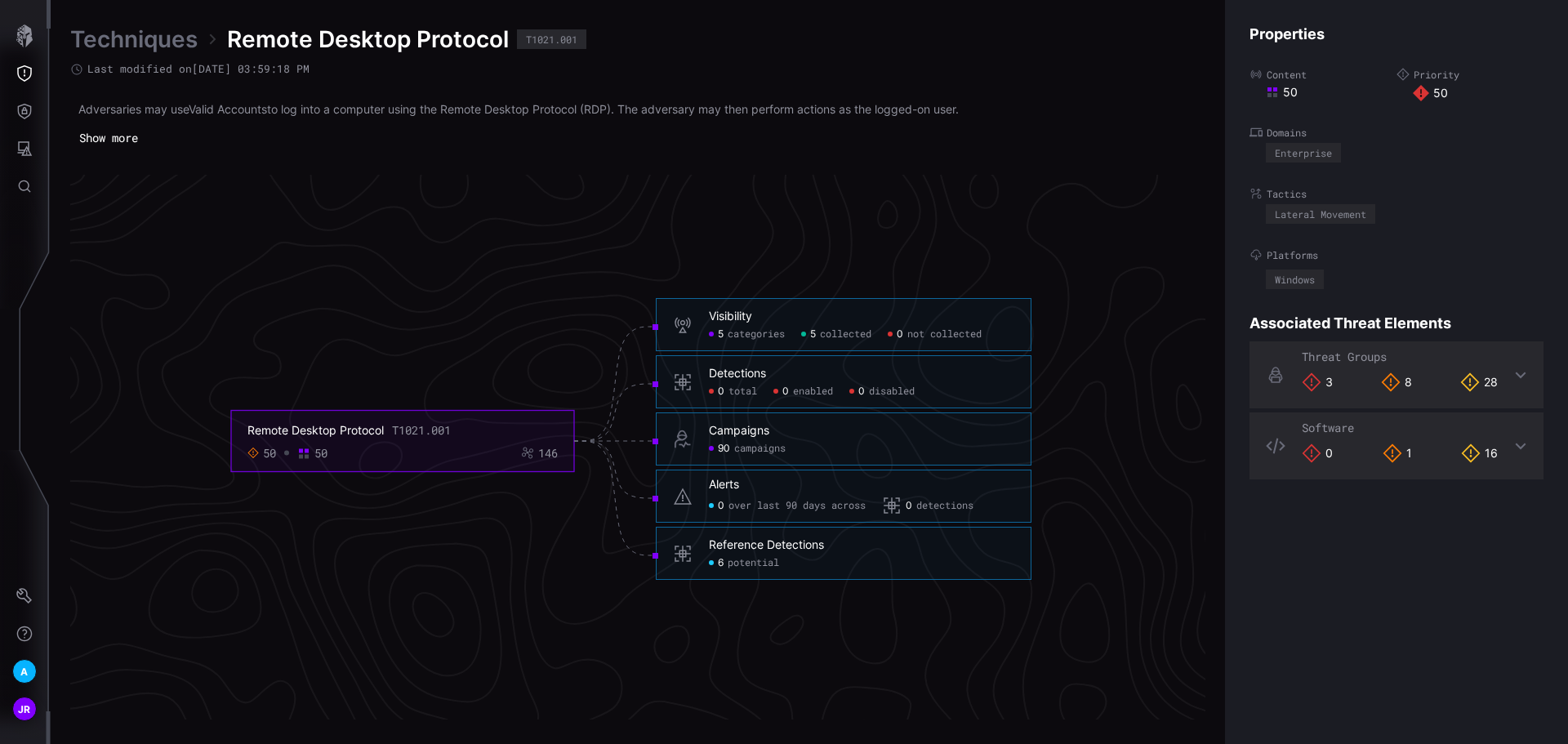
click at [745, 449] on span "campaigns" at bounding box center [759, 449] width 51 height 13
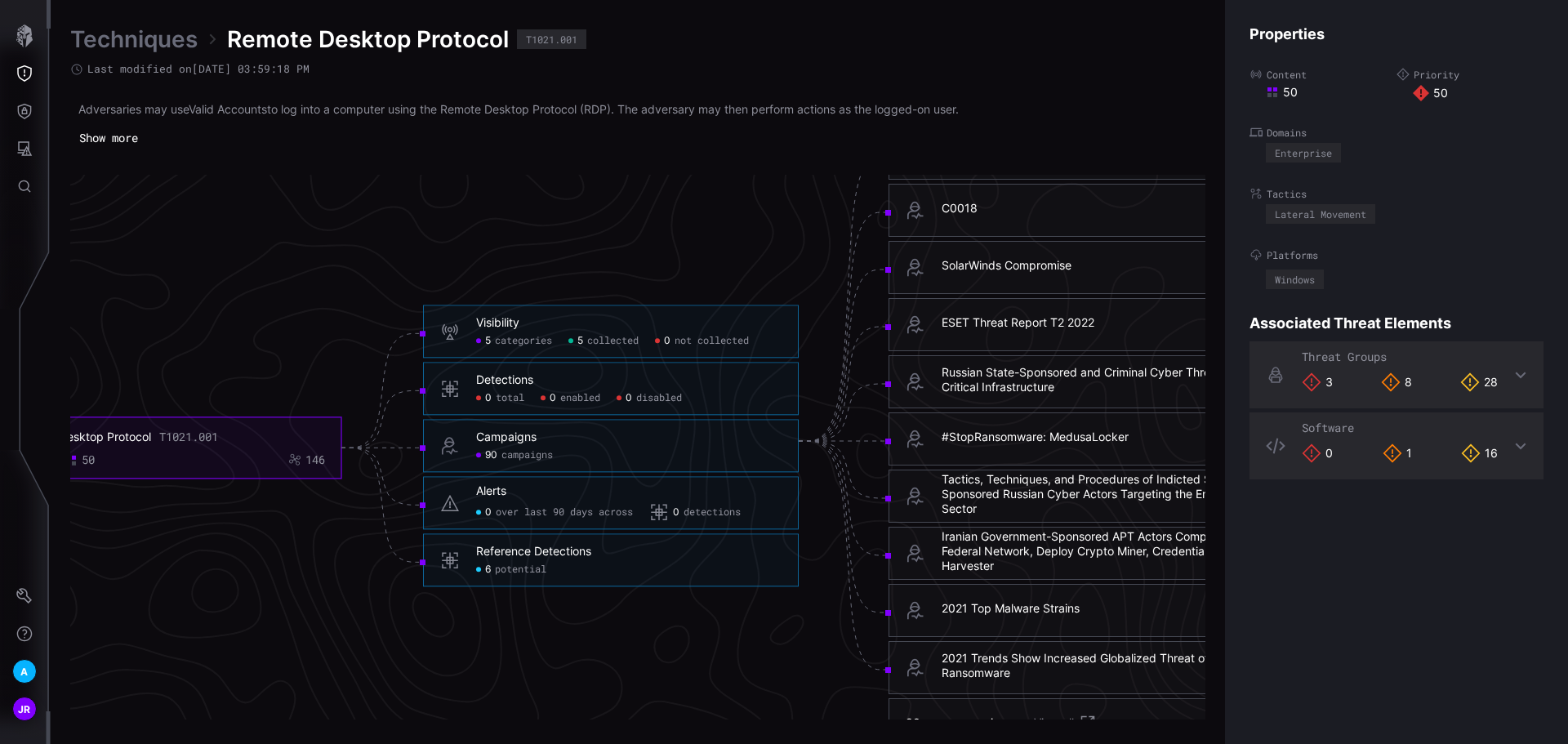
drag, startPoint x: 838, startPoint y: 706, endPoint x: 870, endPoint y: 711, distance: 32.4
click at [870, 711] on div "Remote Desktop Protocol T1021.001 50 50 146 Visibility 5 categories 5 collected…" at bounding box center [637, 447] width 1135 height 545
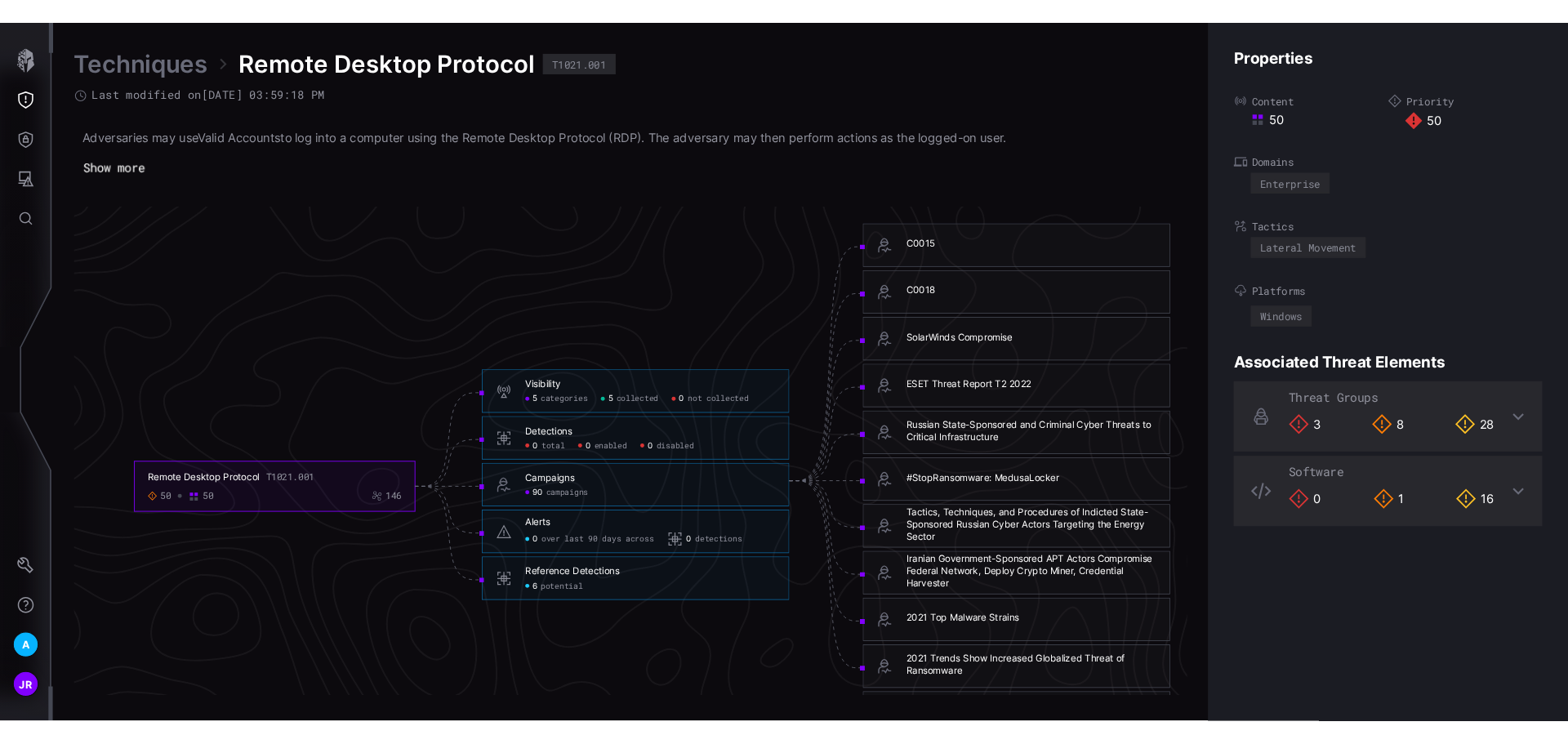
scroll to position [3449, 701]
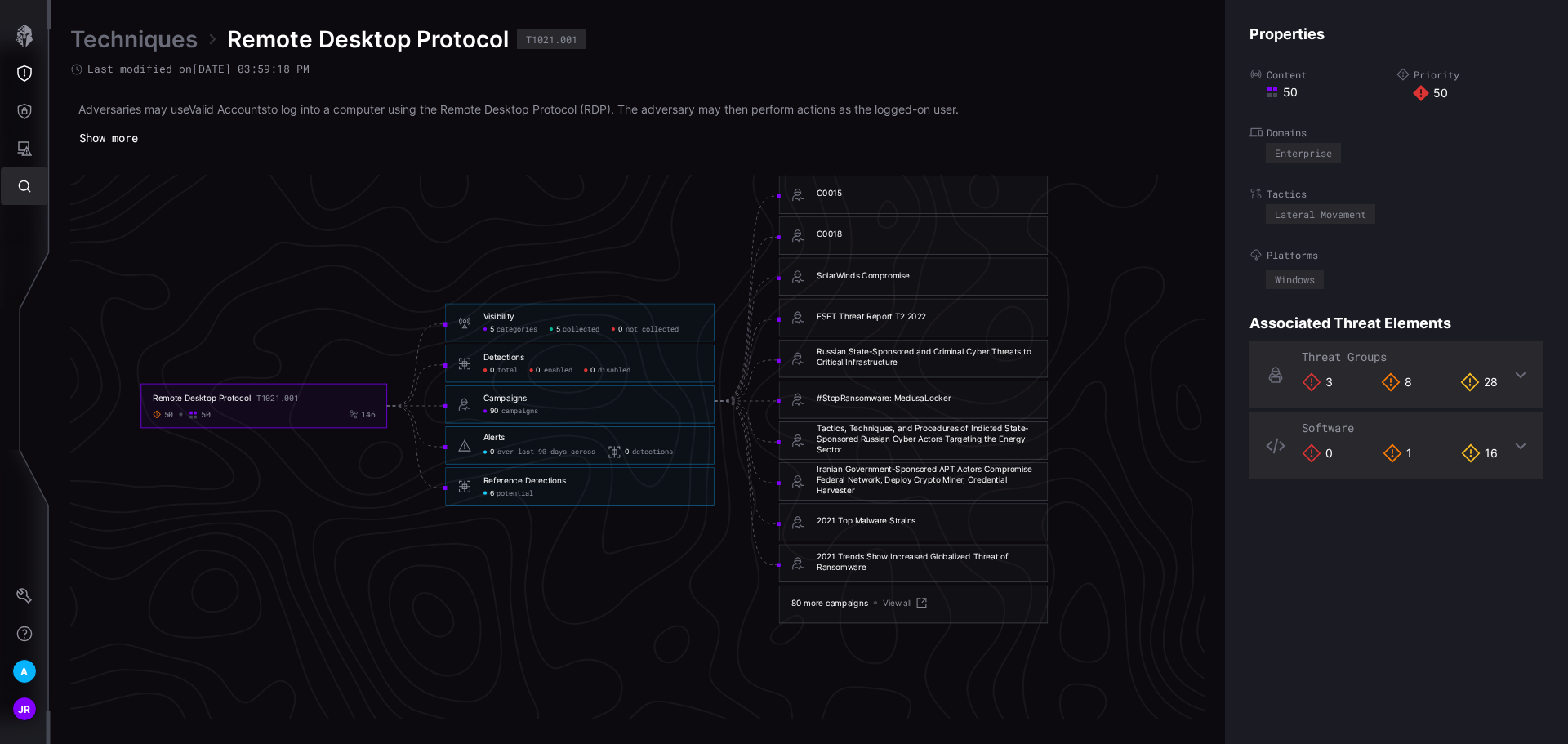
drag, startPoint x: 15, startPoint y: 196, endPoint x: 24, endPoint y: 196, distance: 9.0
click at [16, 196] on button "Global Search" at bounding box center [24, 186] width 48 height 38
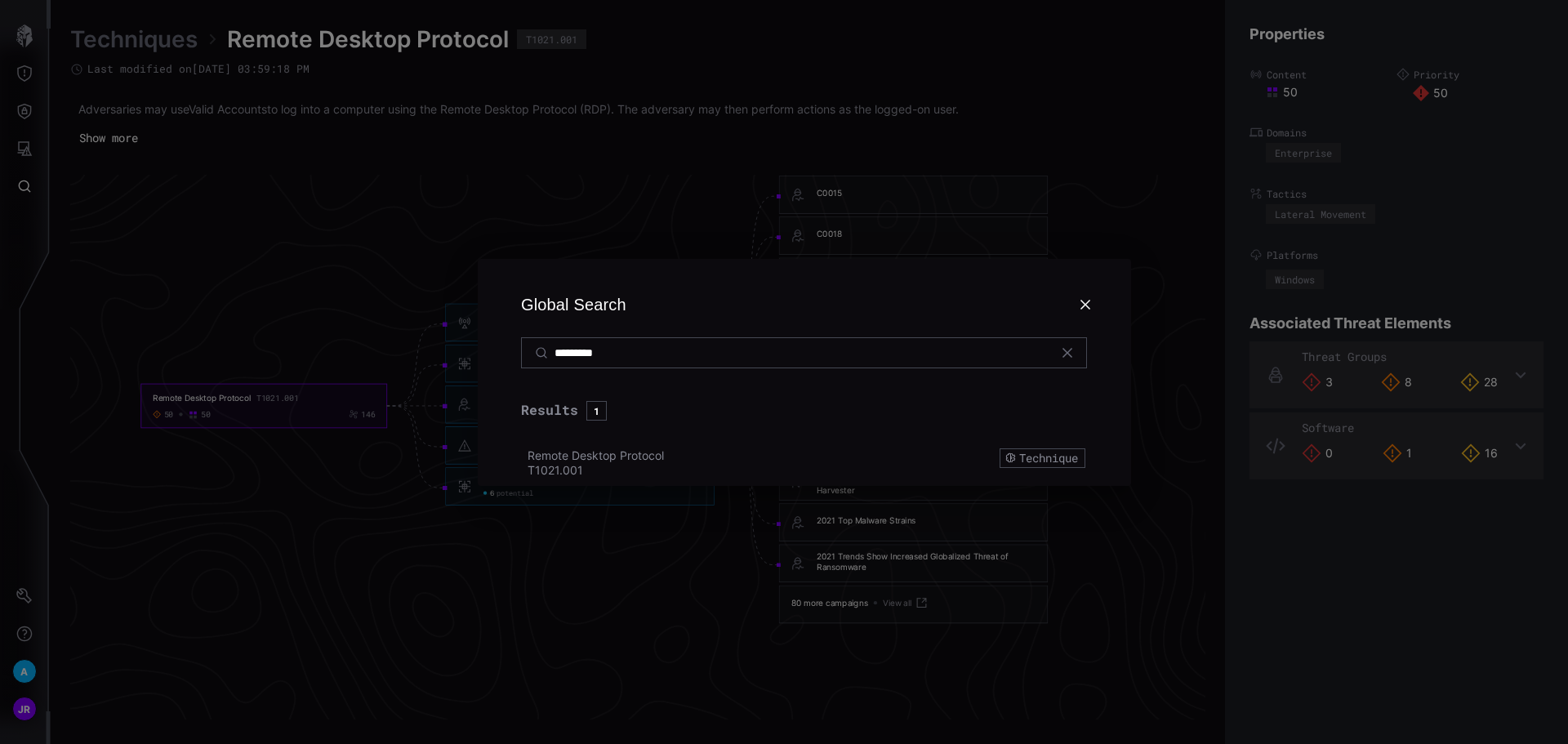
drag, startPoint x: 650, startPoint y: 352, endPoint x: 512, endPoint y: 352, distance: 138.0
click at [512, 352] on h2 "Global Search *********" at bounding box center [804, 320] width 614 height 122
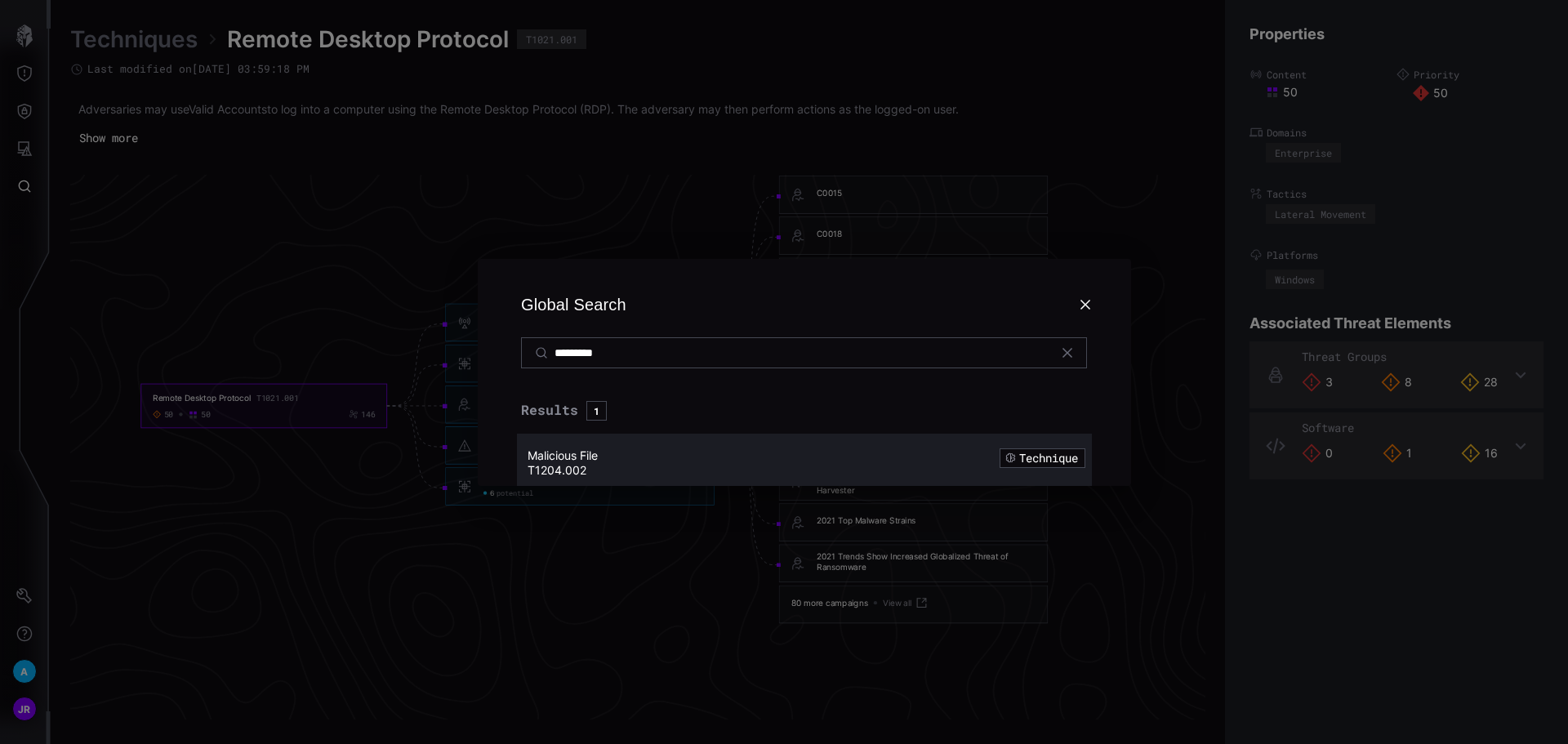
type input "*********"
click at [614, 450] on div "Malicious File" at bounding box center [734, 456] width 412 height 15
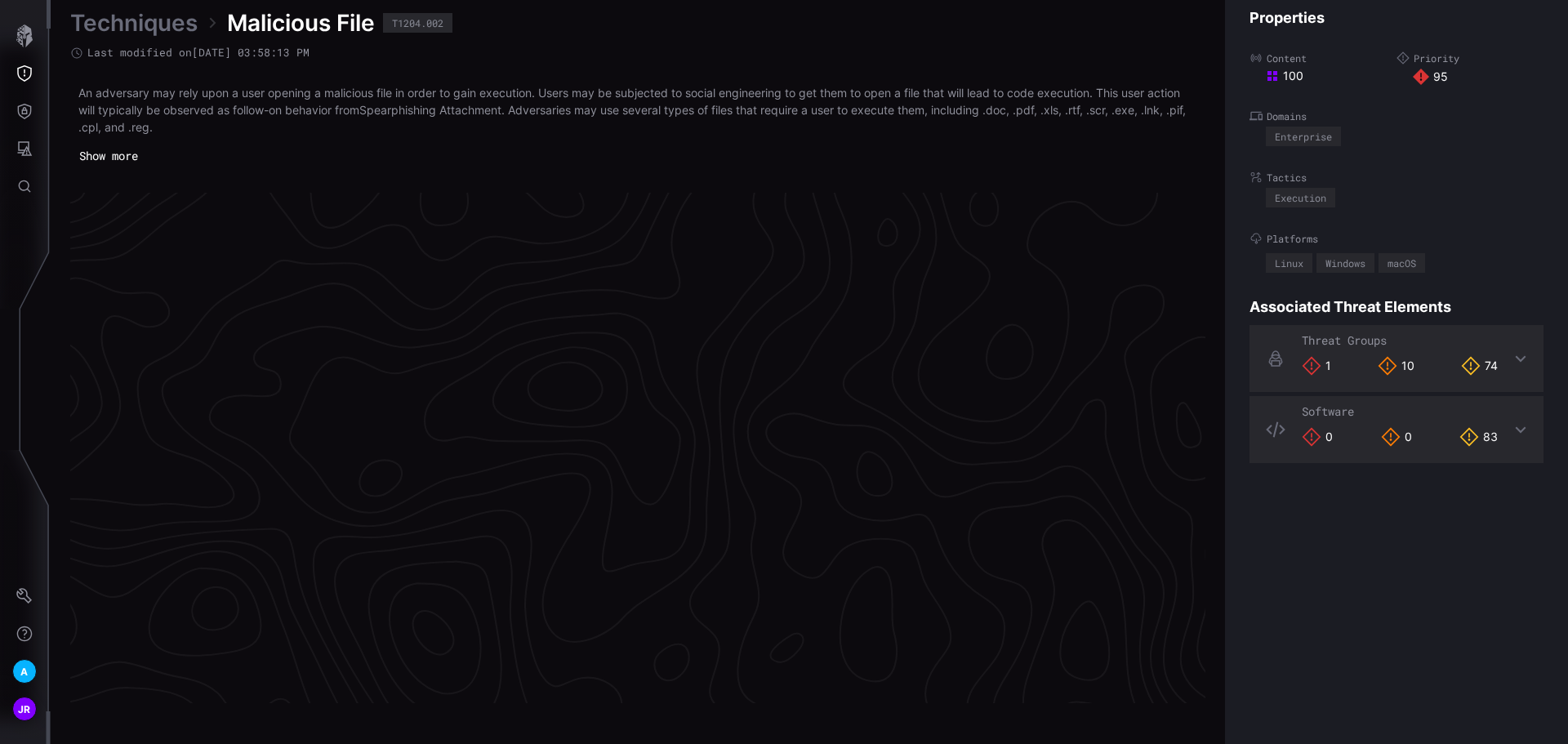
scroll to position [3427, 664]
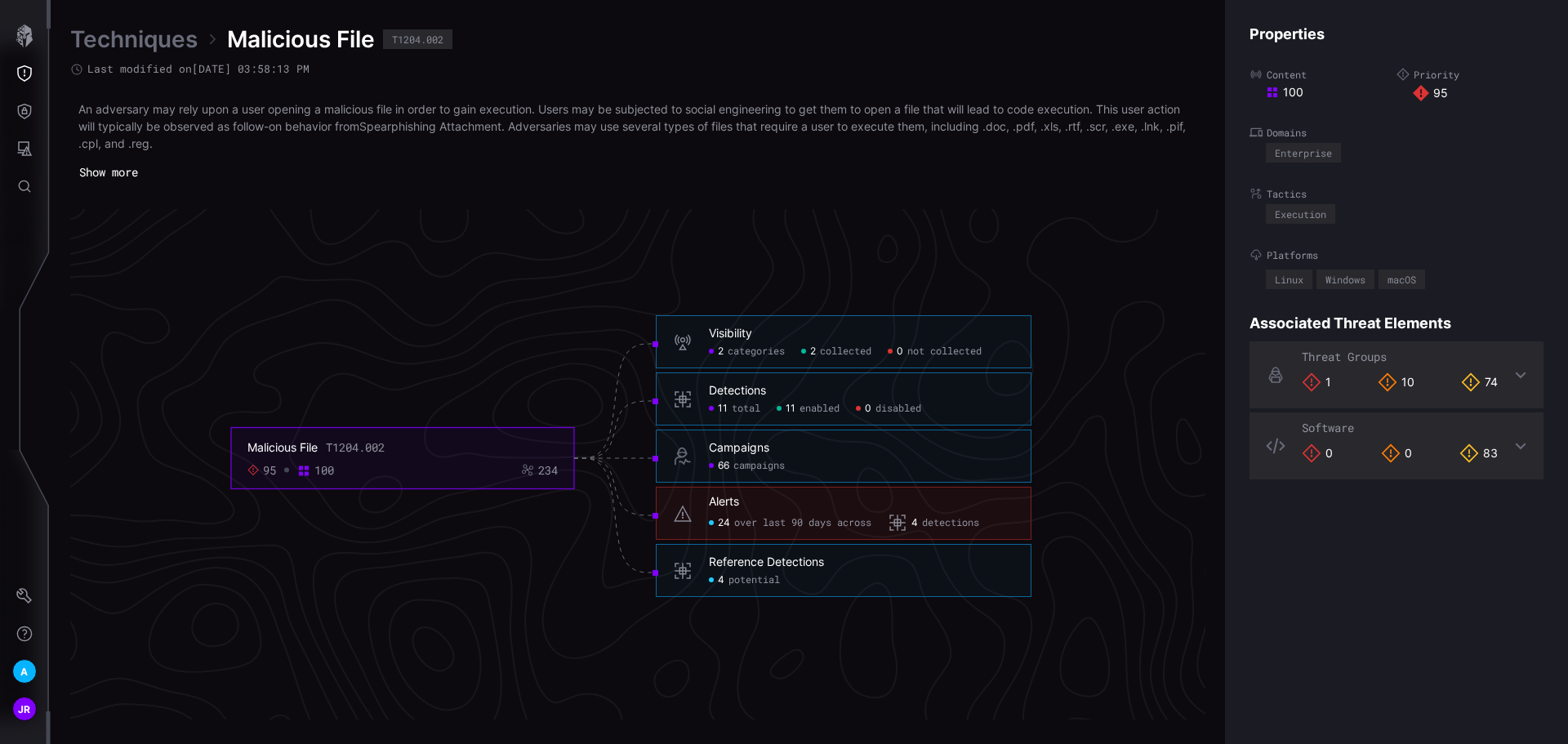
click at [748, 520] on span "over last 90 days across" at bounding box center [802, 524] width 137 height 13
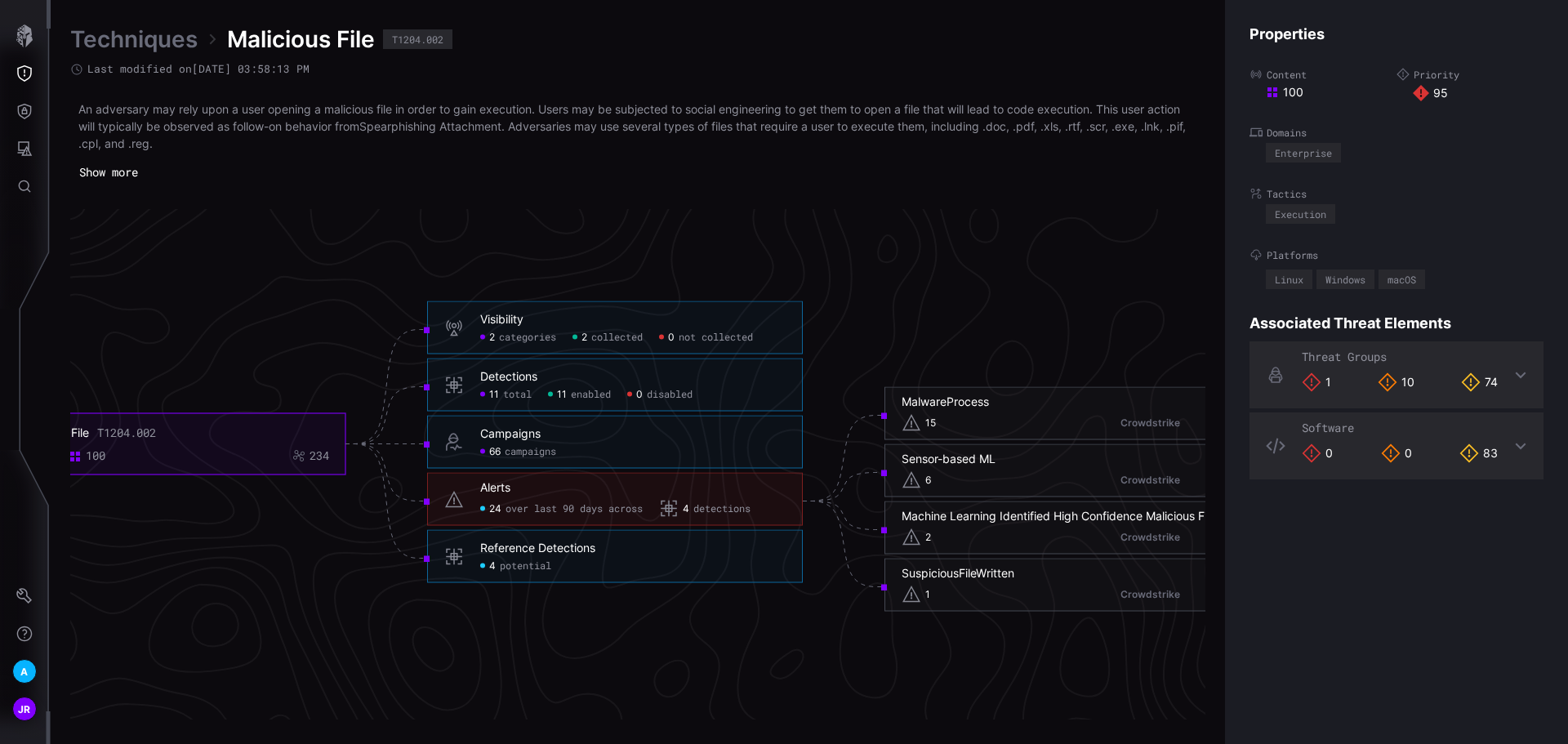
drag, startPoint x: 764, startPoint y: 720, endPoint x: 787, endPoint y: 716, distance: 23.3
click at [789, 720] on div "Techniques Malicious File T1204.002 Last modified on 04/15/25 03:58:13 PM An ad…" at bounding box center [808, 372] width 1517 height 744
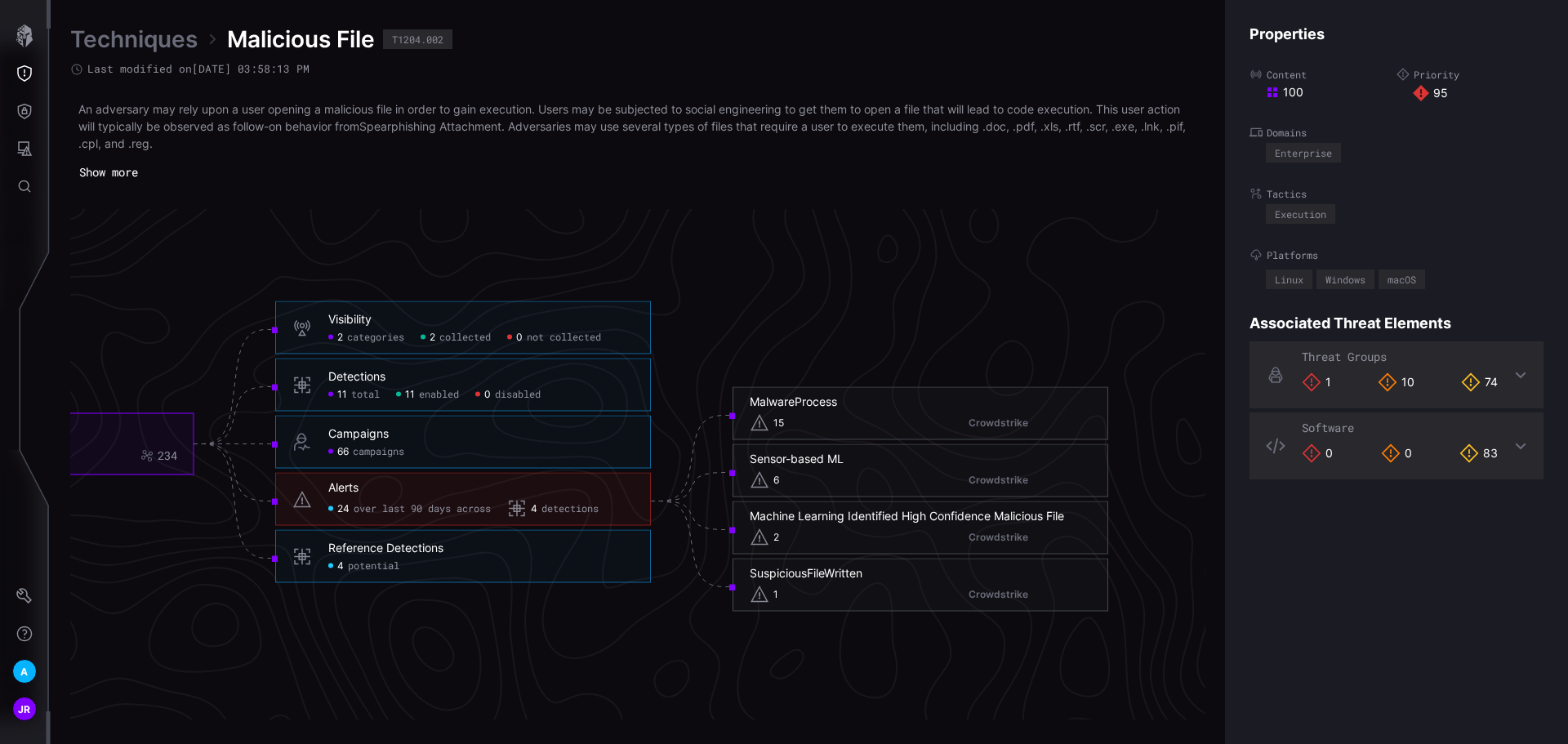
scroll to position [3427, 818]
click at [37, 41] on button "button" at bounding box center [24, 35] width 48 height 38
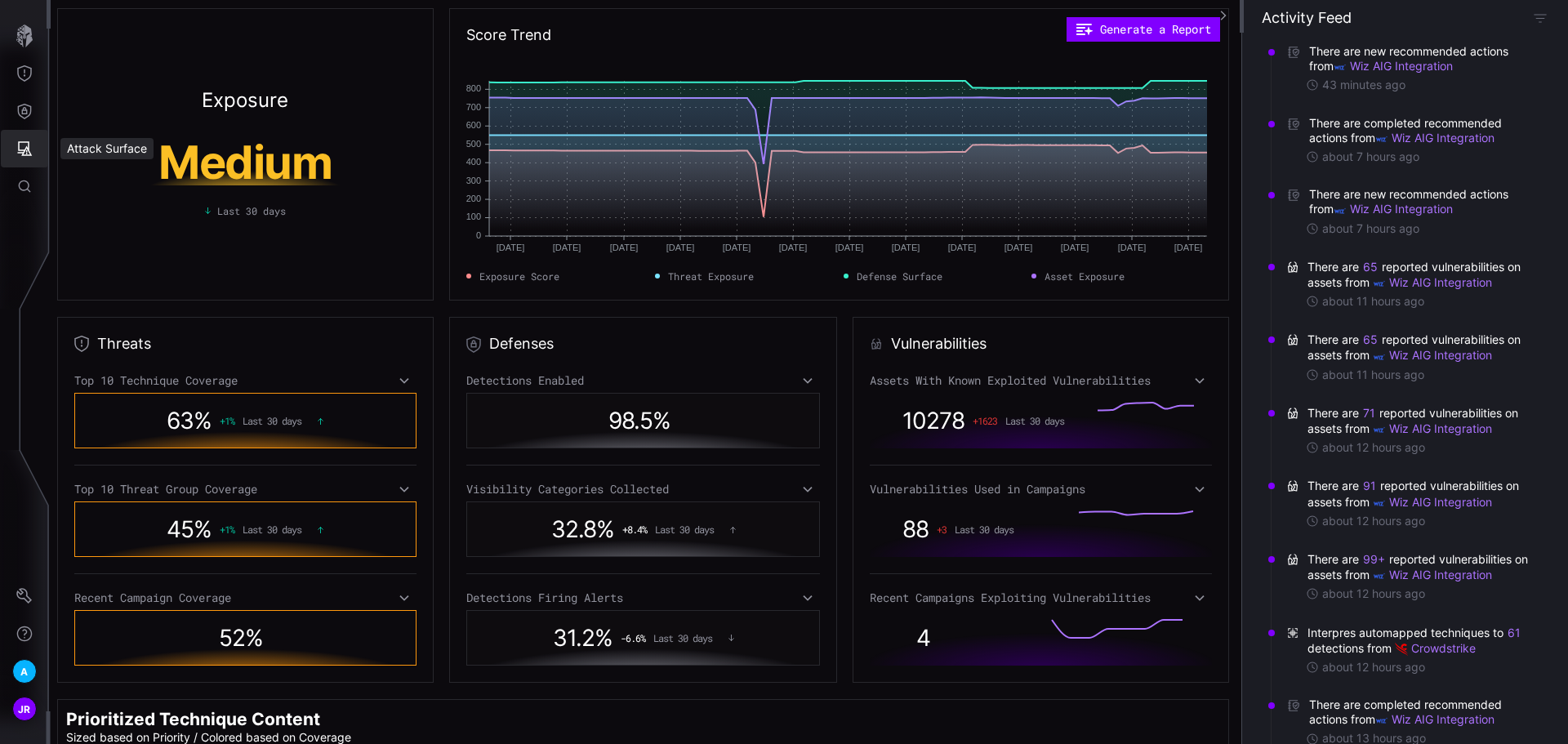
click at [24, 147] on icon "Attack Surface" at bounding box center [23, 148] width 16 height 16
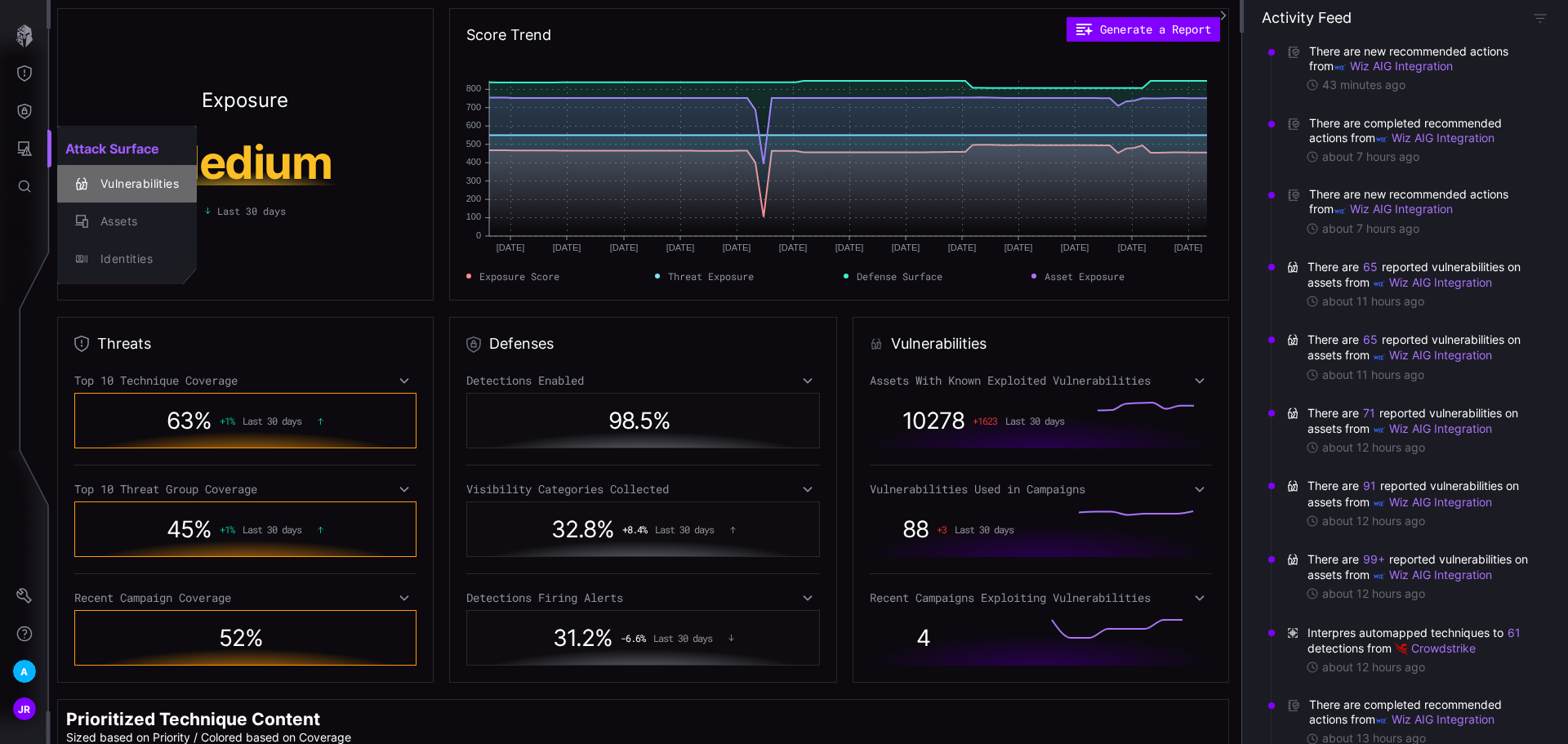
click at [114, 179] on div "Vulnerabilities" at bounding box center [135, 184] width 86 height 20
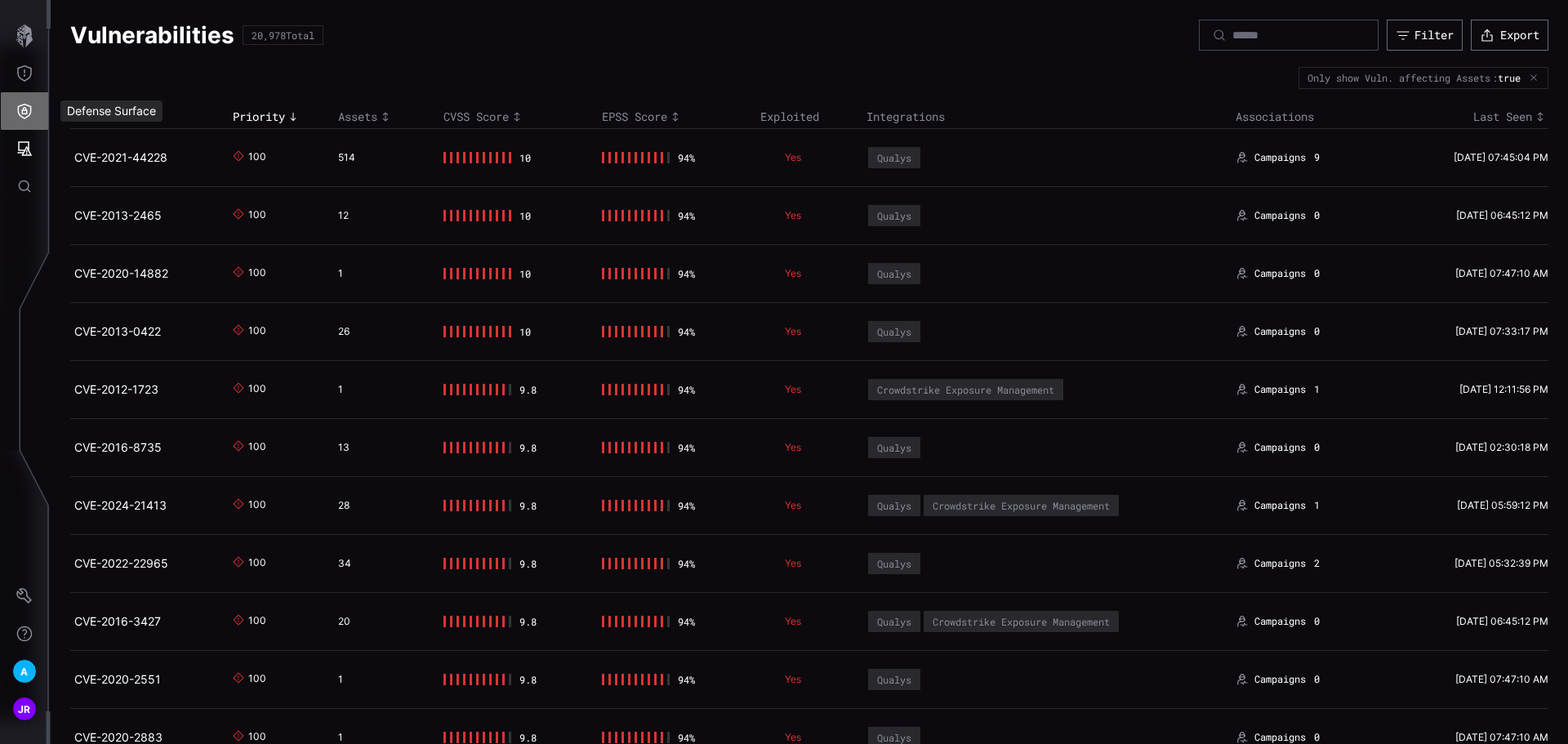
click at [20, 106] on icon "Defense Surface" at bounding box center [24, 111] width 14 height 16
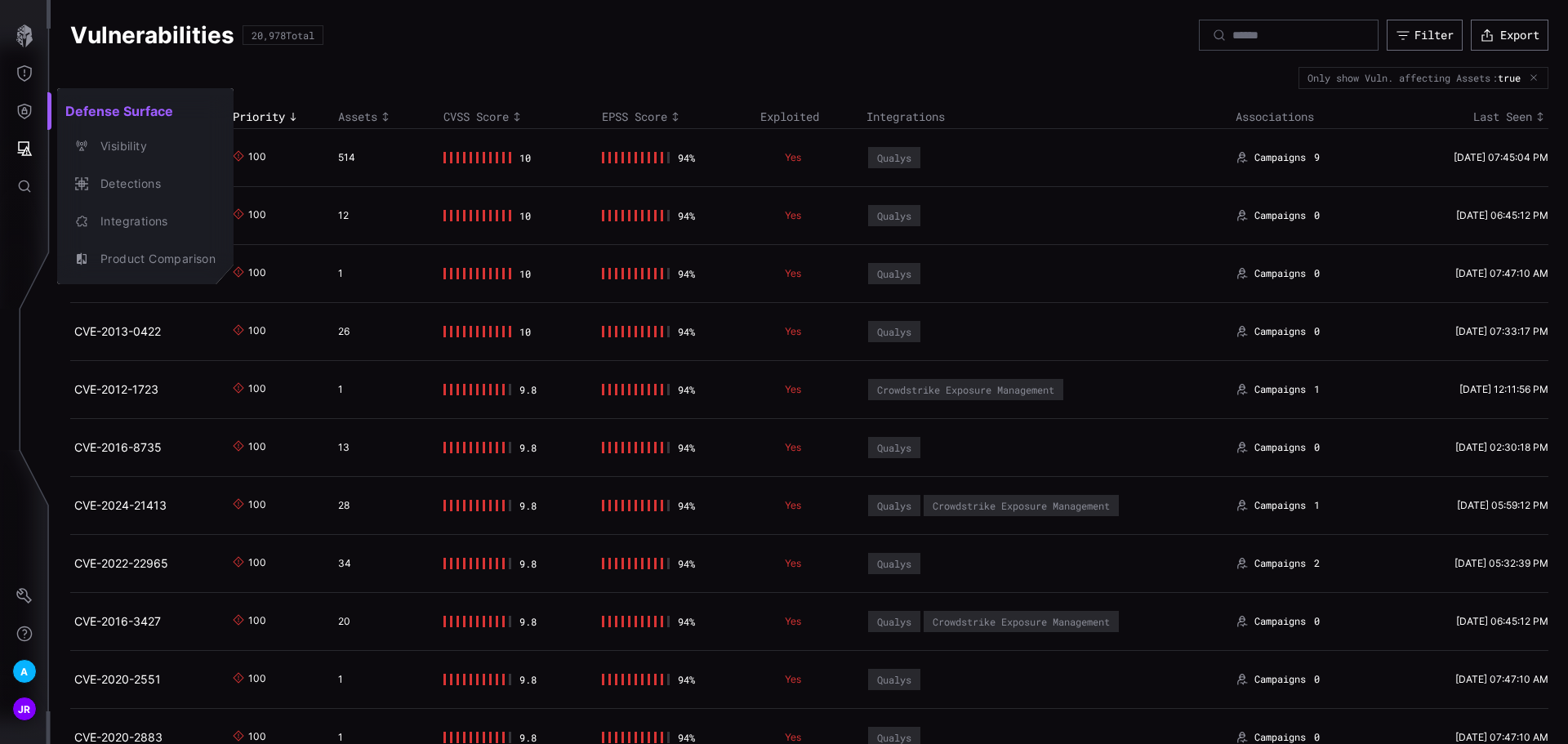
click at [24, 65] on div at bounding box center [784, 372] width 1568 height 744
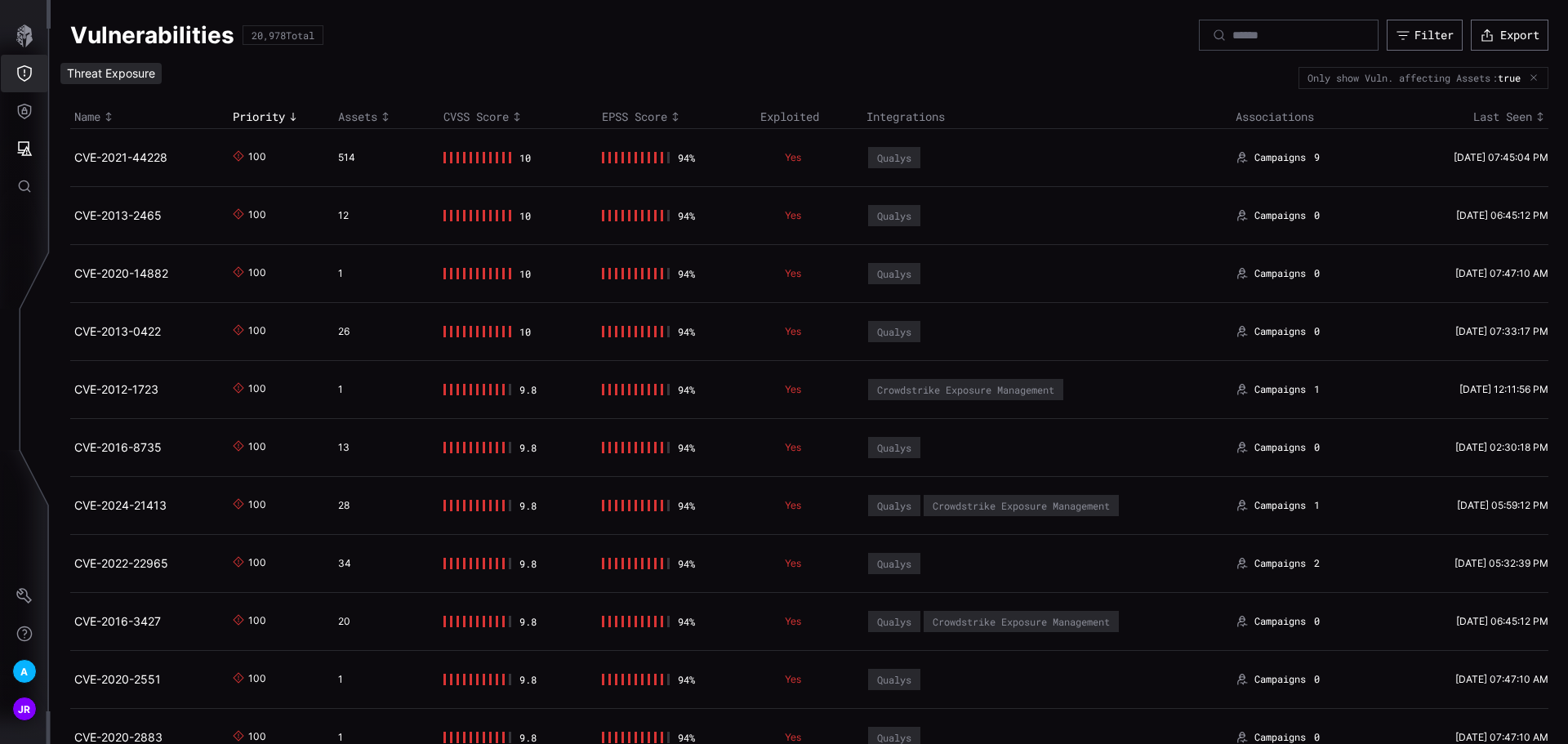
click at [24, 72] on icon "Threat Exposure" at bounding box center [24, 73] width 15 height 16
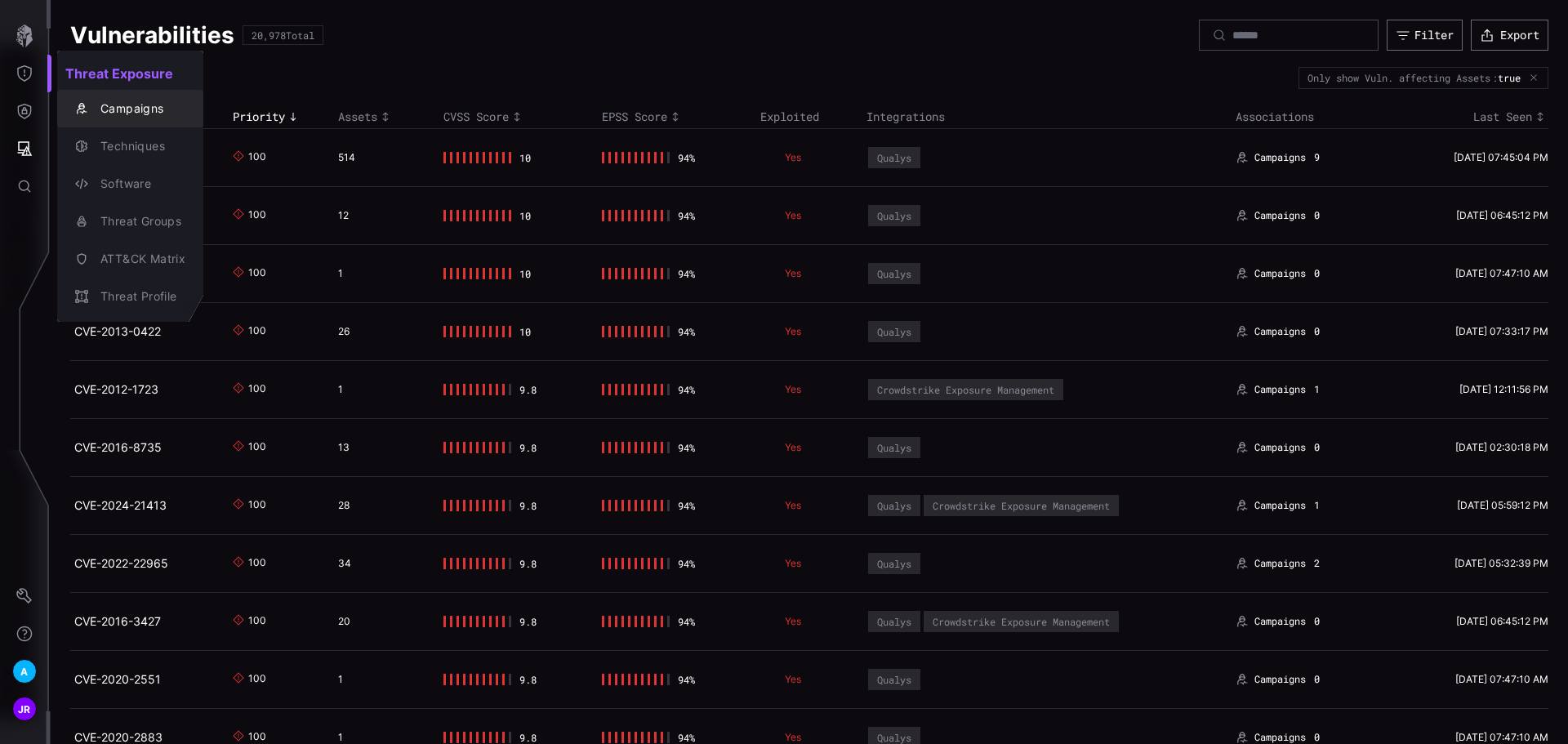
click at [102, 106] on div "Campaigns" at bounding box center [138, 109] width 93 height 20
